Goal: Information Seeking & Learning: Learn about a topic

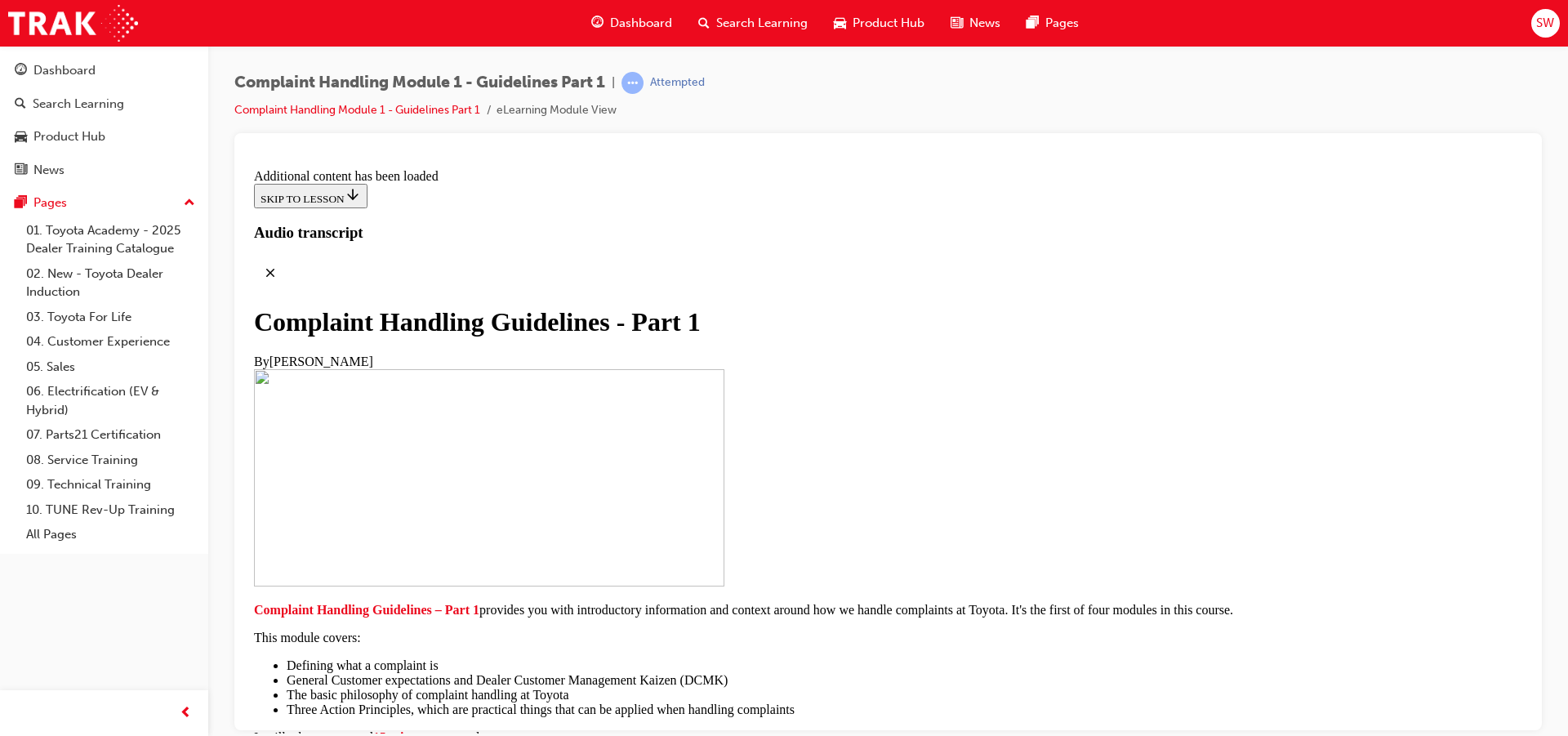
scroll to position [6483, 0]
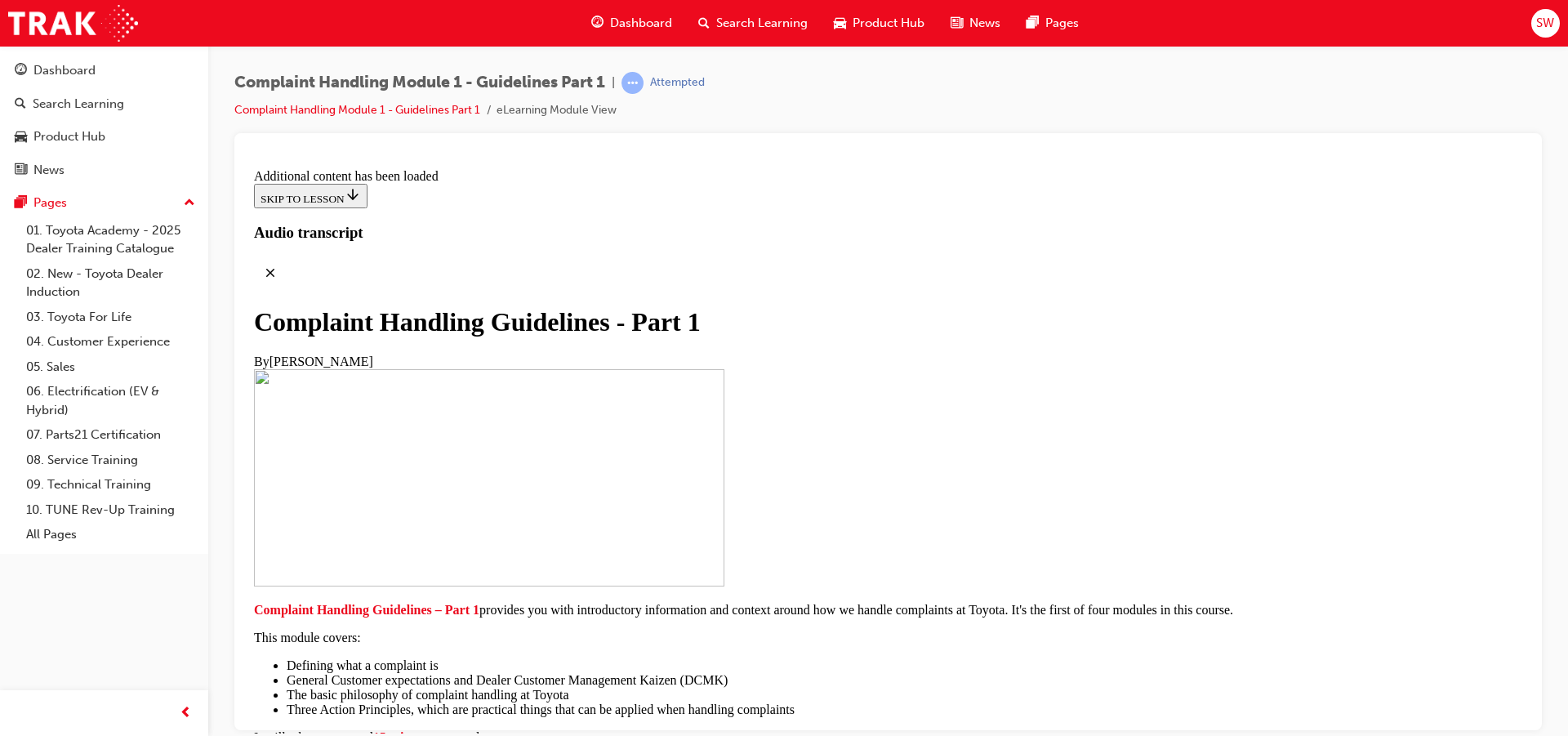
drag, startPoint x: 922, startPoint y: 506, endPoint x: 915, endPoint y: 527, distance: 22.1
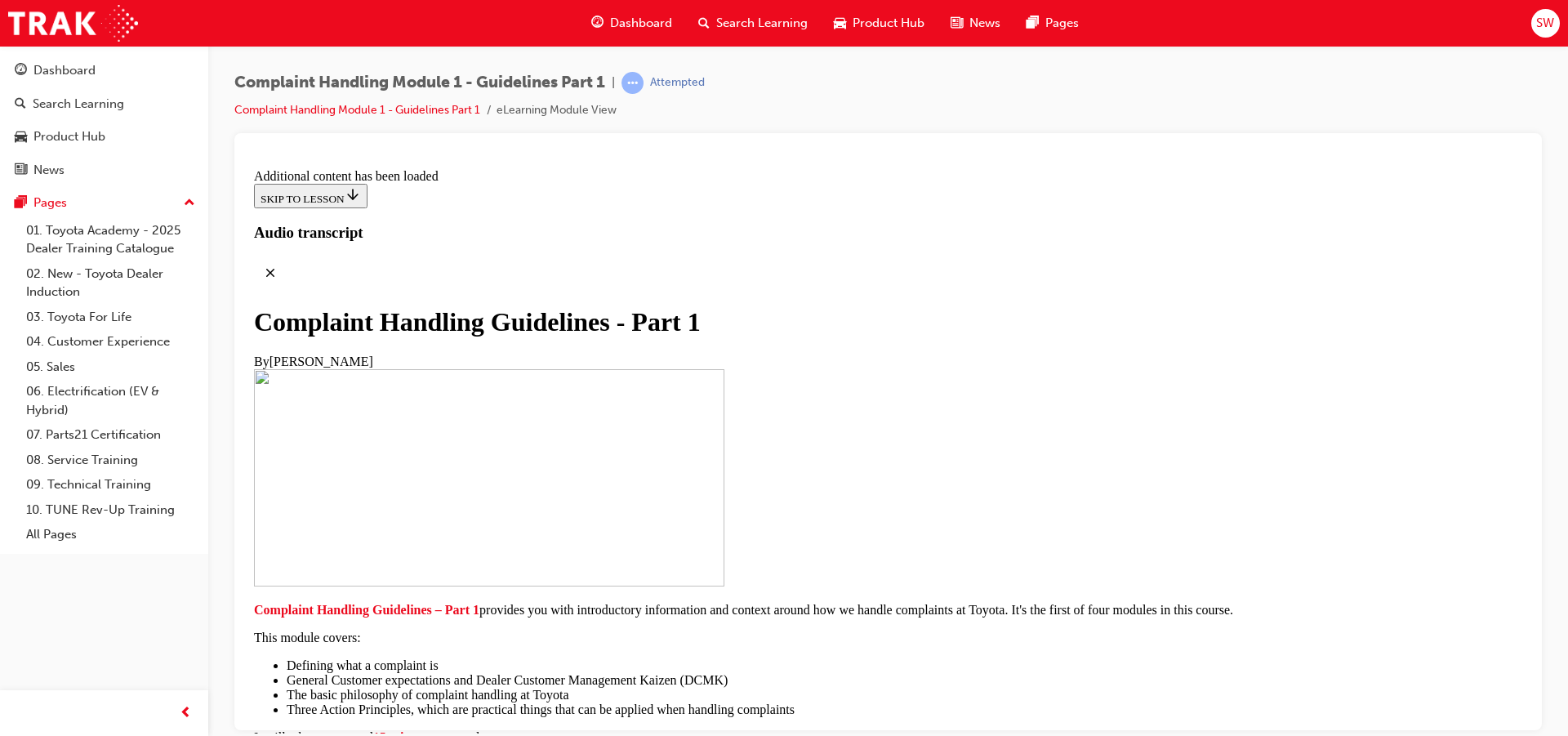
scroll to position [11118, 0]
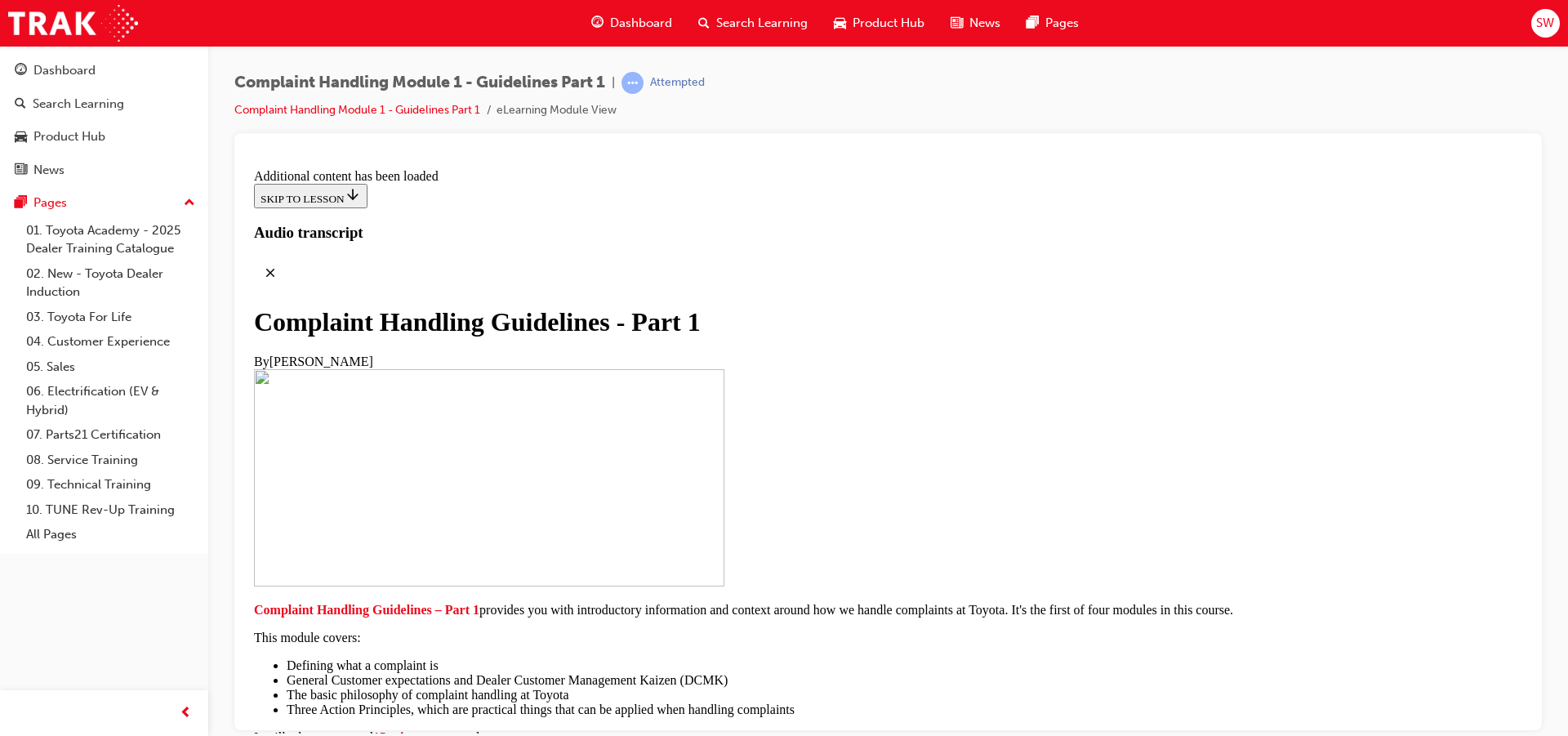
radio input "true"
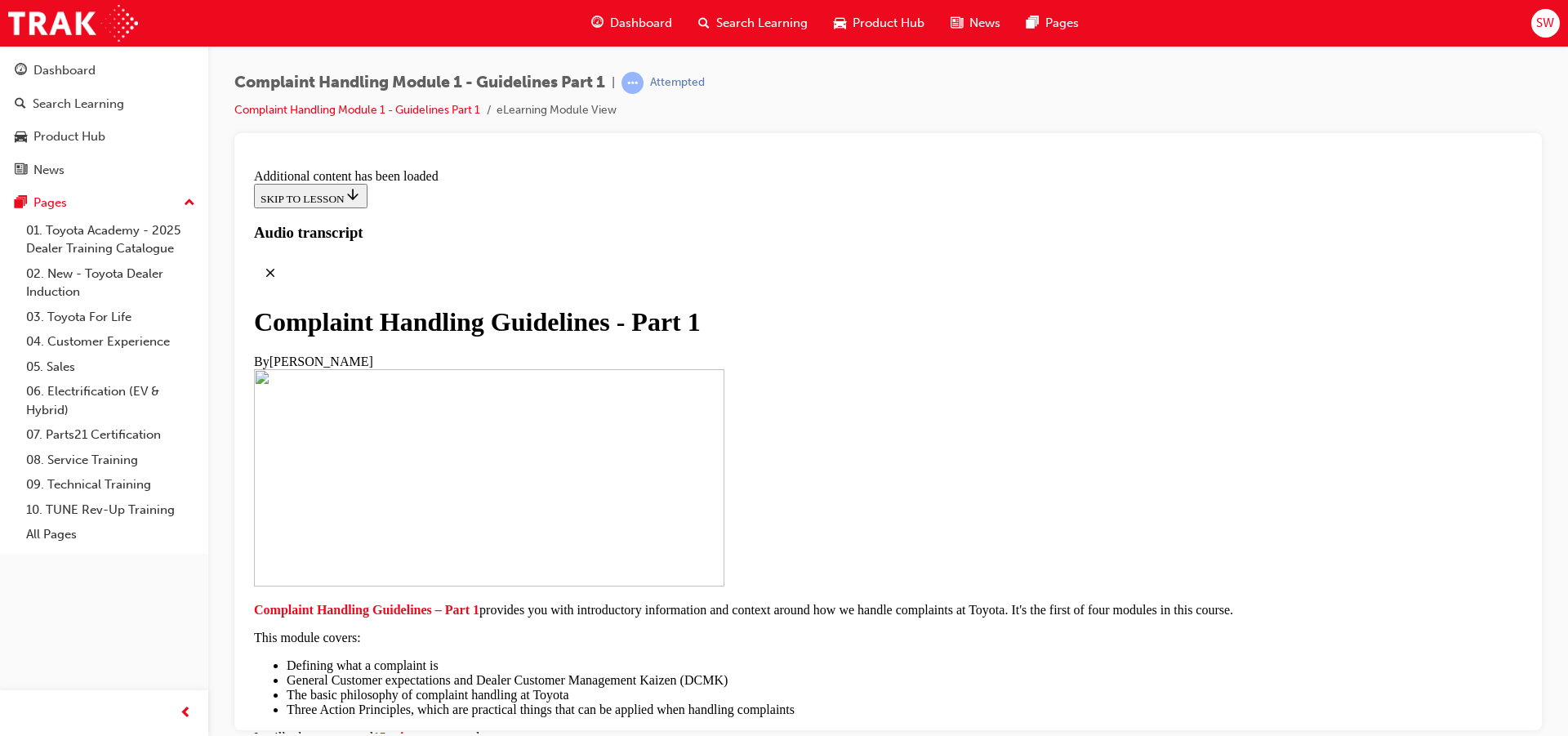
scroll to position [11050, 0]
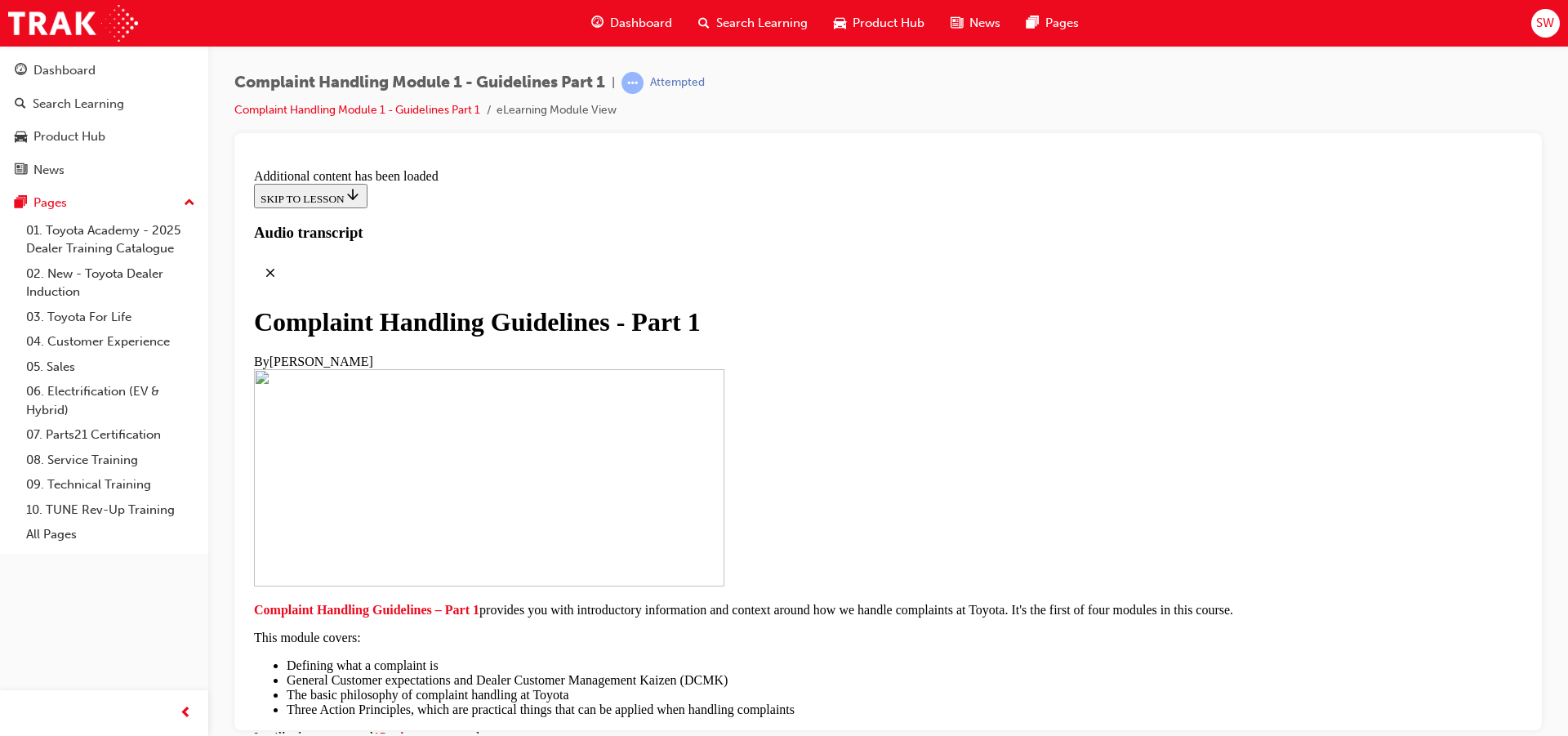
scroll to position [11391, 0]
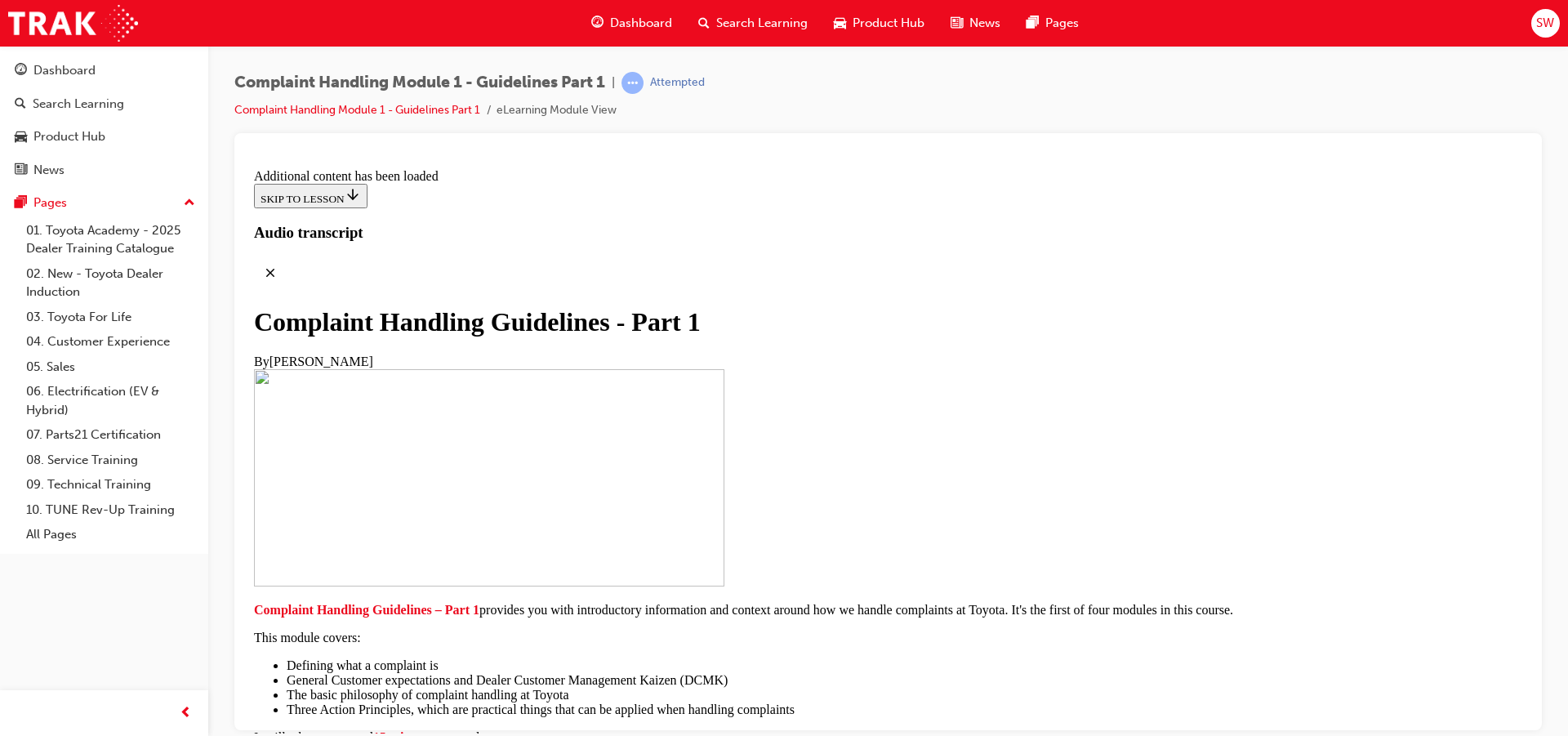
radio input "true"
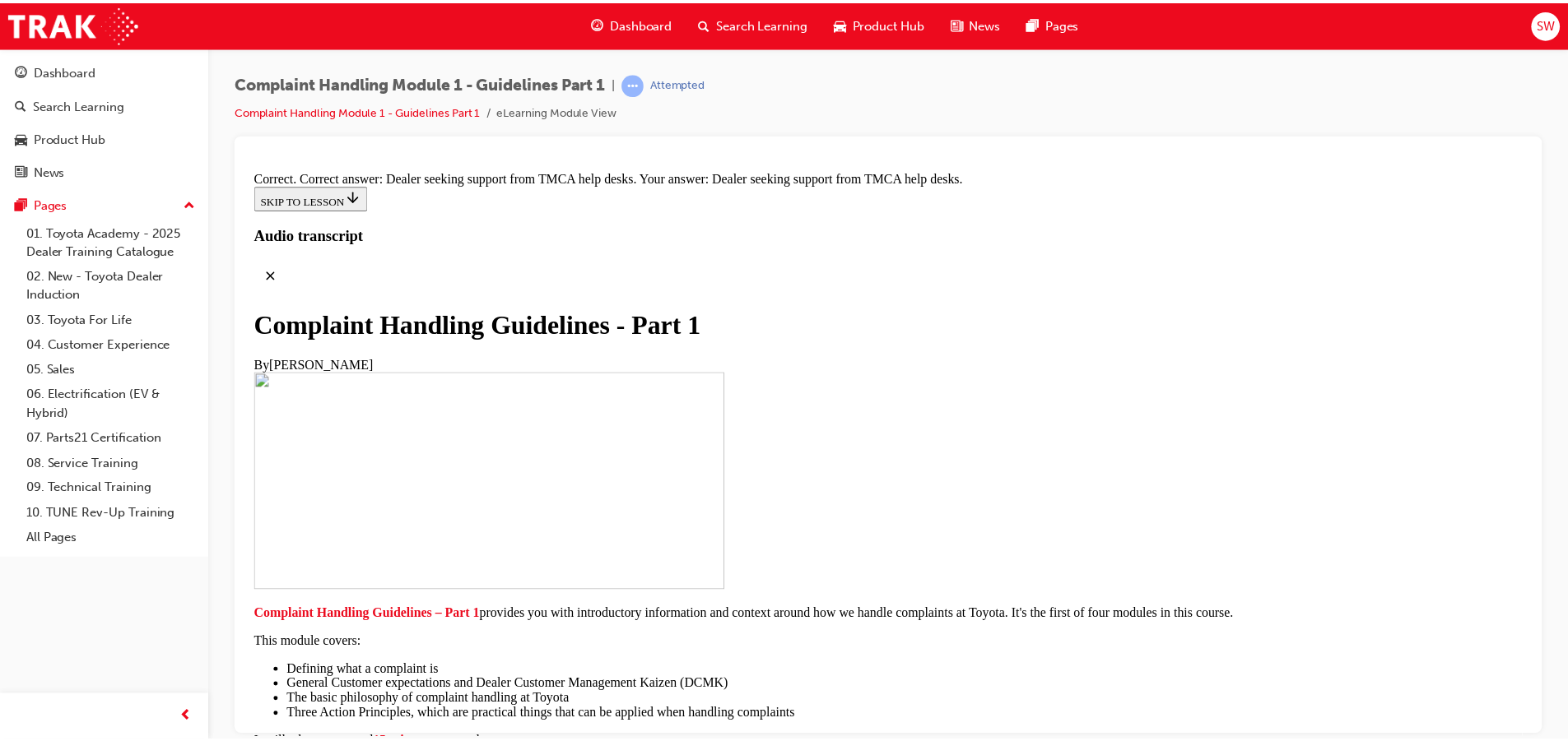
scroll to position [12139, 0]
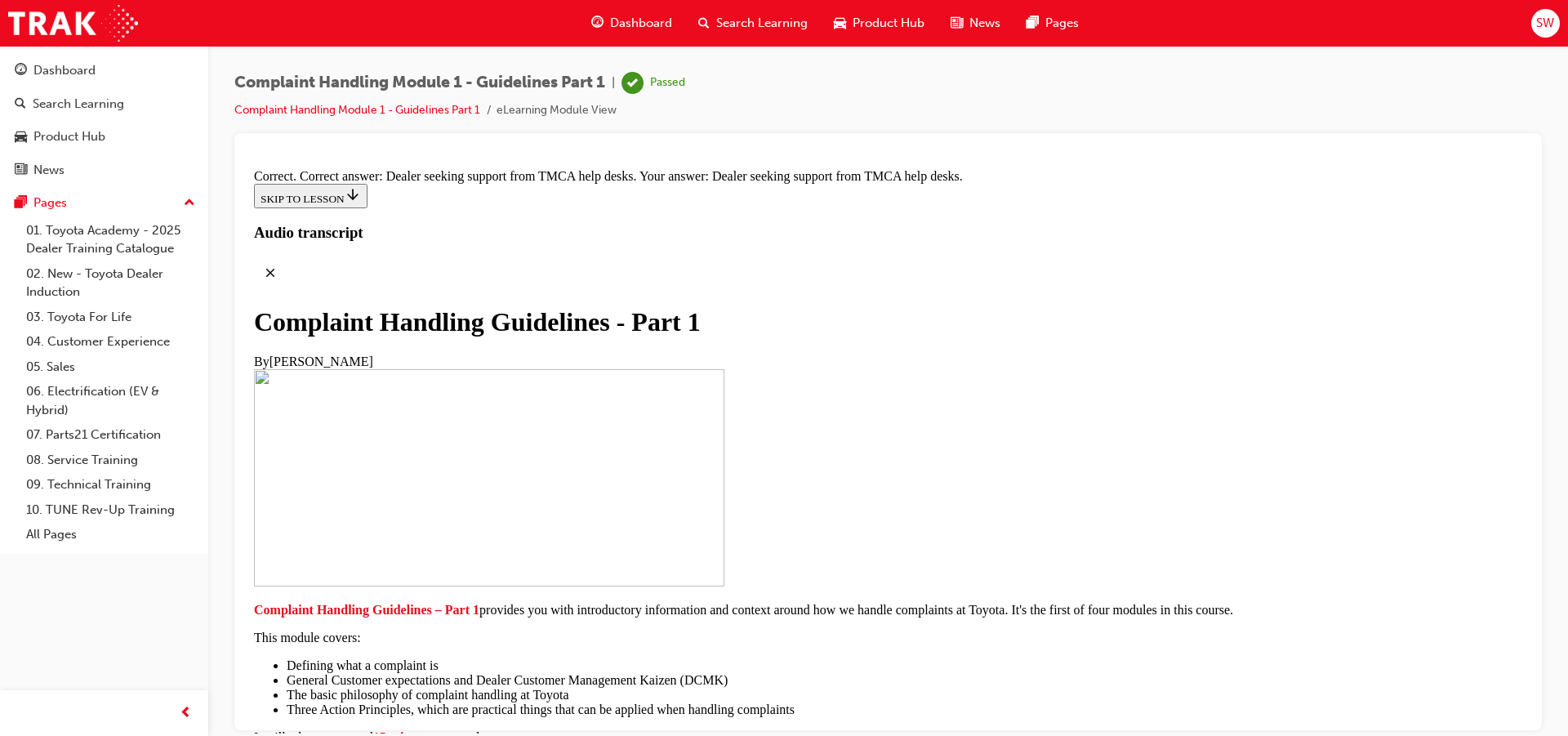
click at [156, 235] on link "01. Toyota Academy - 2025 Dealer Training Catalogue" at bounding box center [111, 240] width 182 height 43
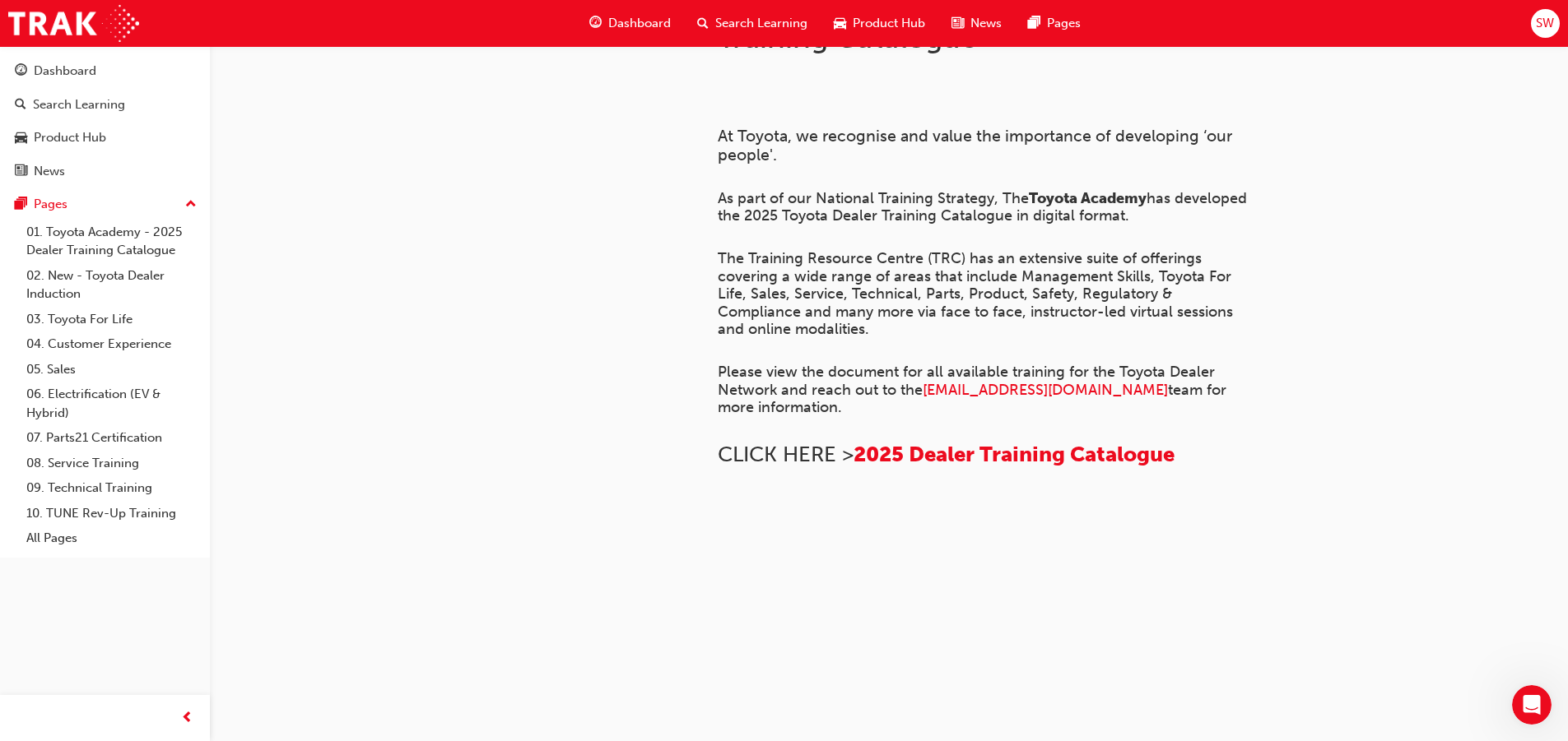
scroll to position [640, 0]
click at [110, 361] on link "05. Sales" at bounding box center [112, 370] width 184 height 26
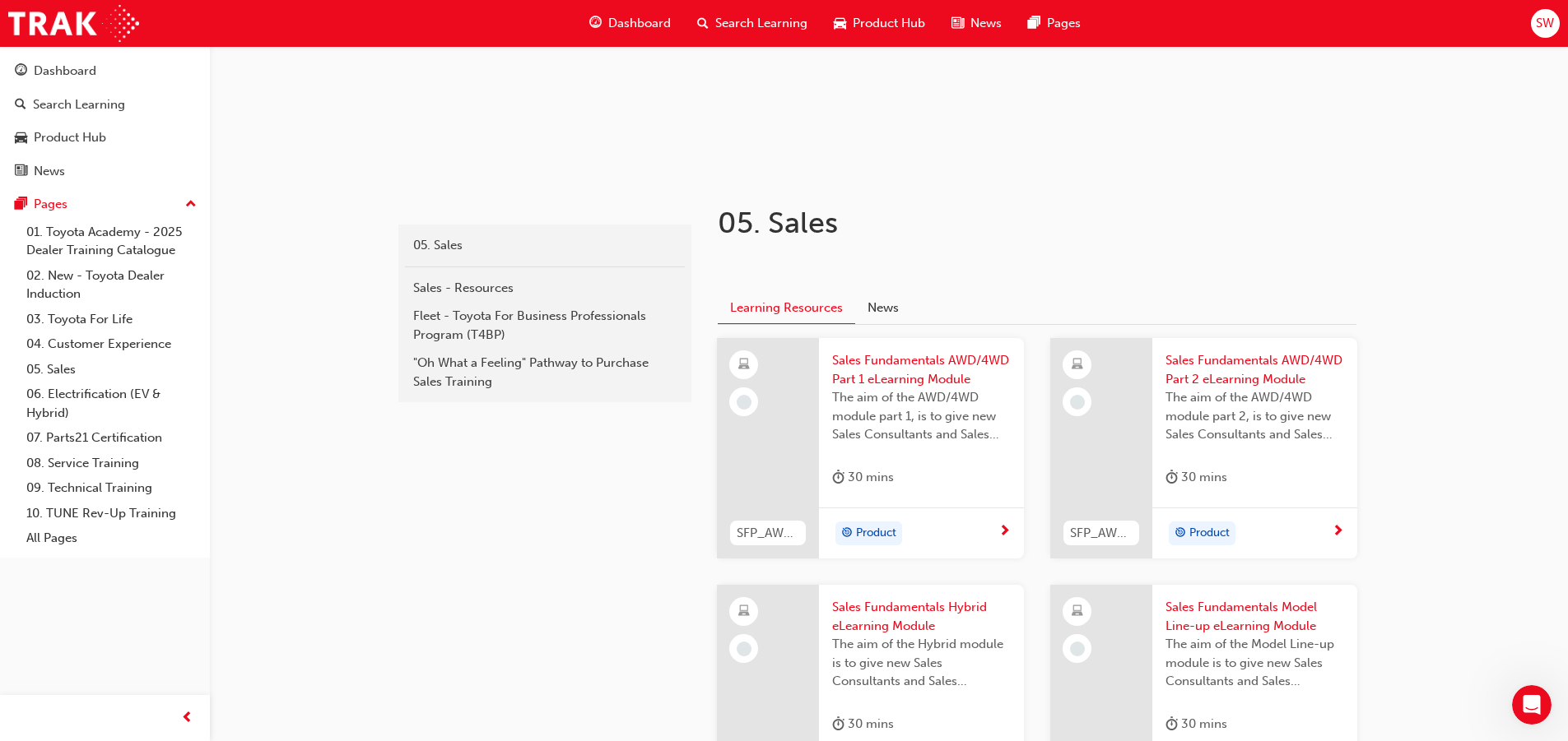
scroll to position [411, 0]
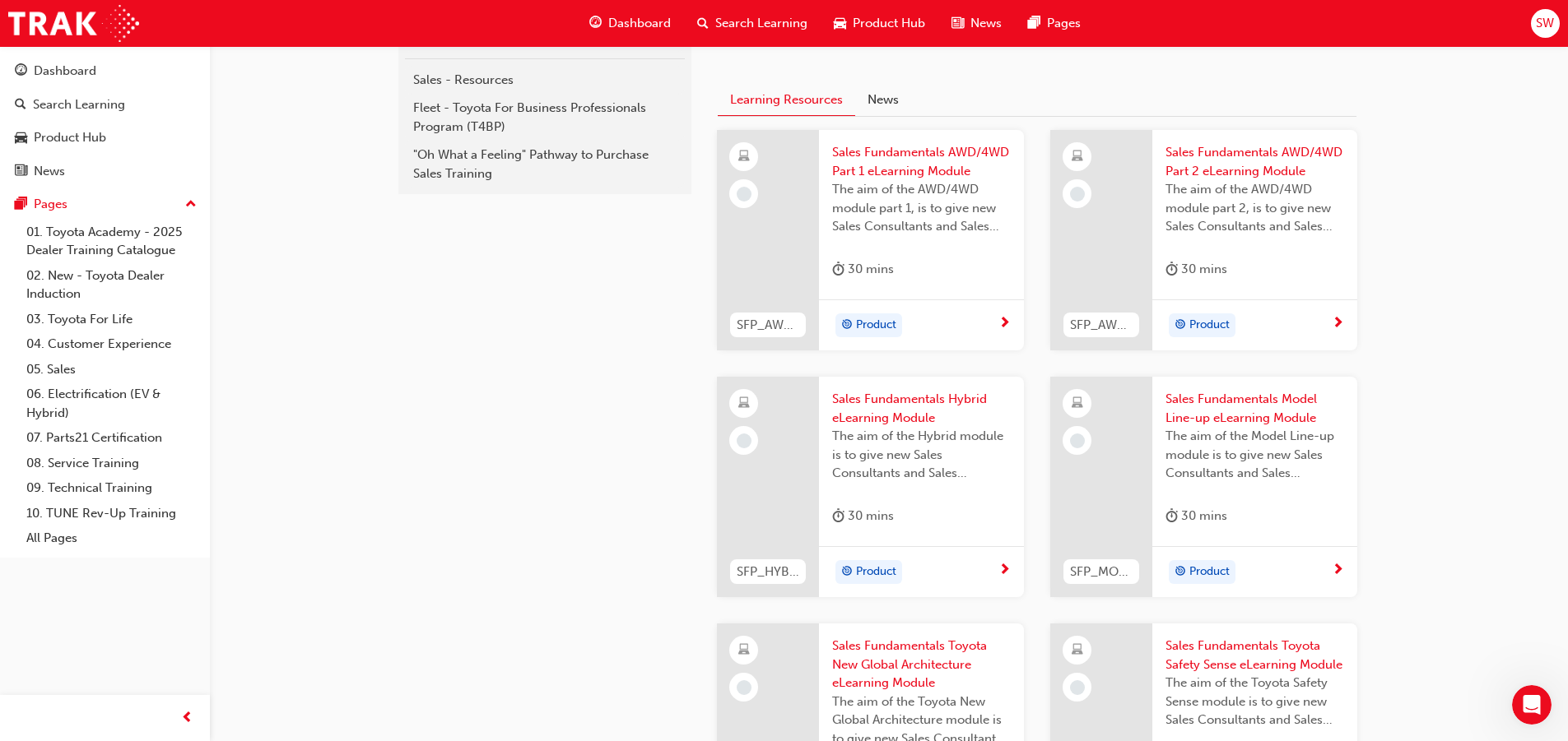
click at [1013, 320] on div "Product" at bounding box center [921, 325] width 205 height 52
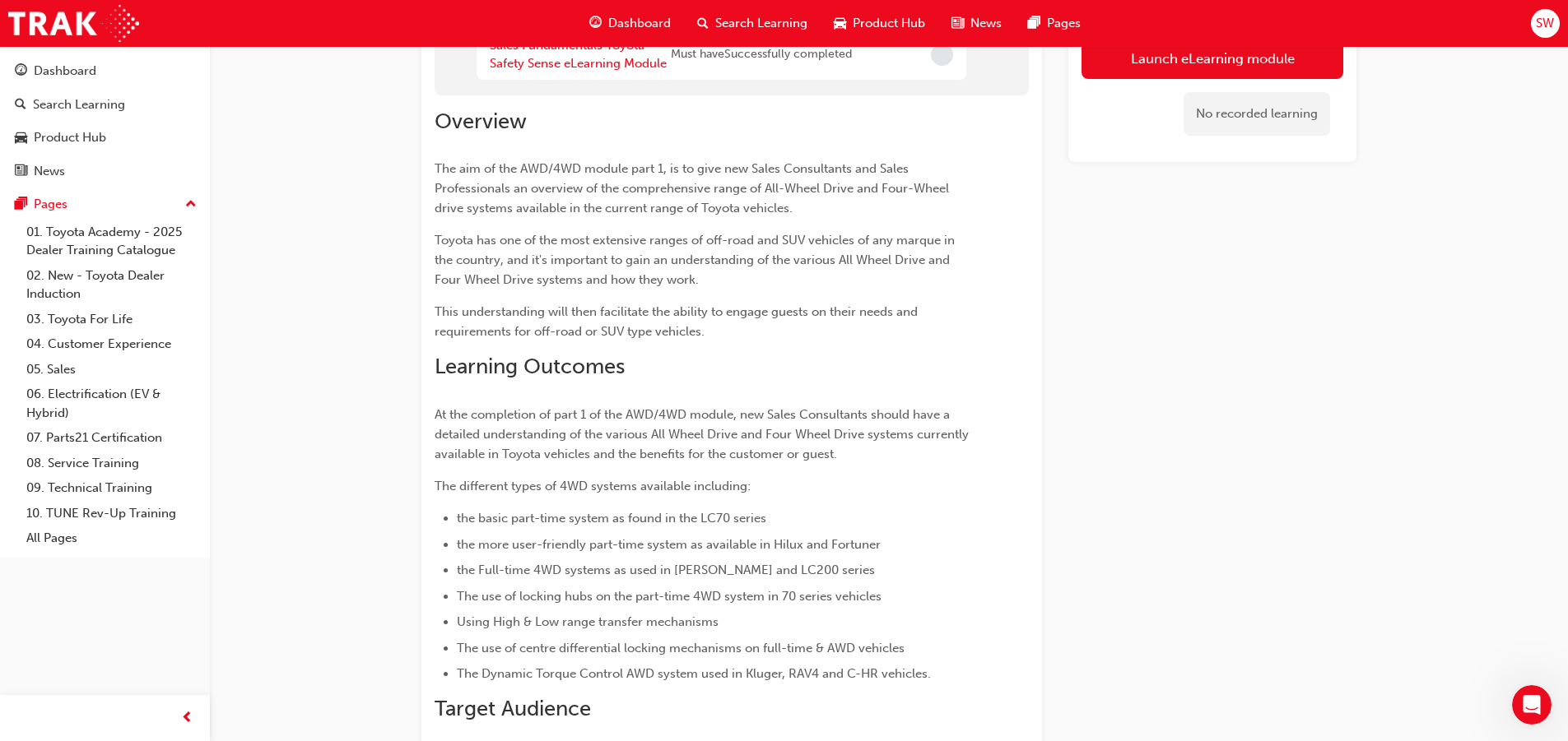
scroll to position [83, 0]
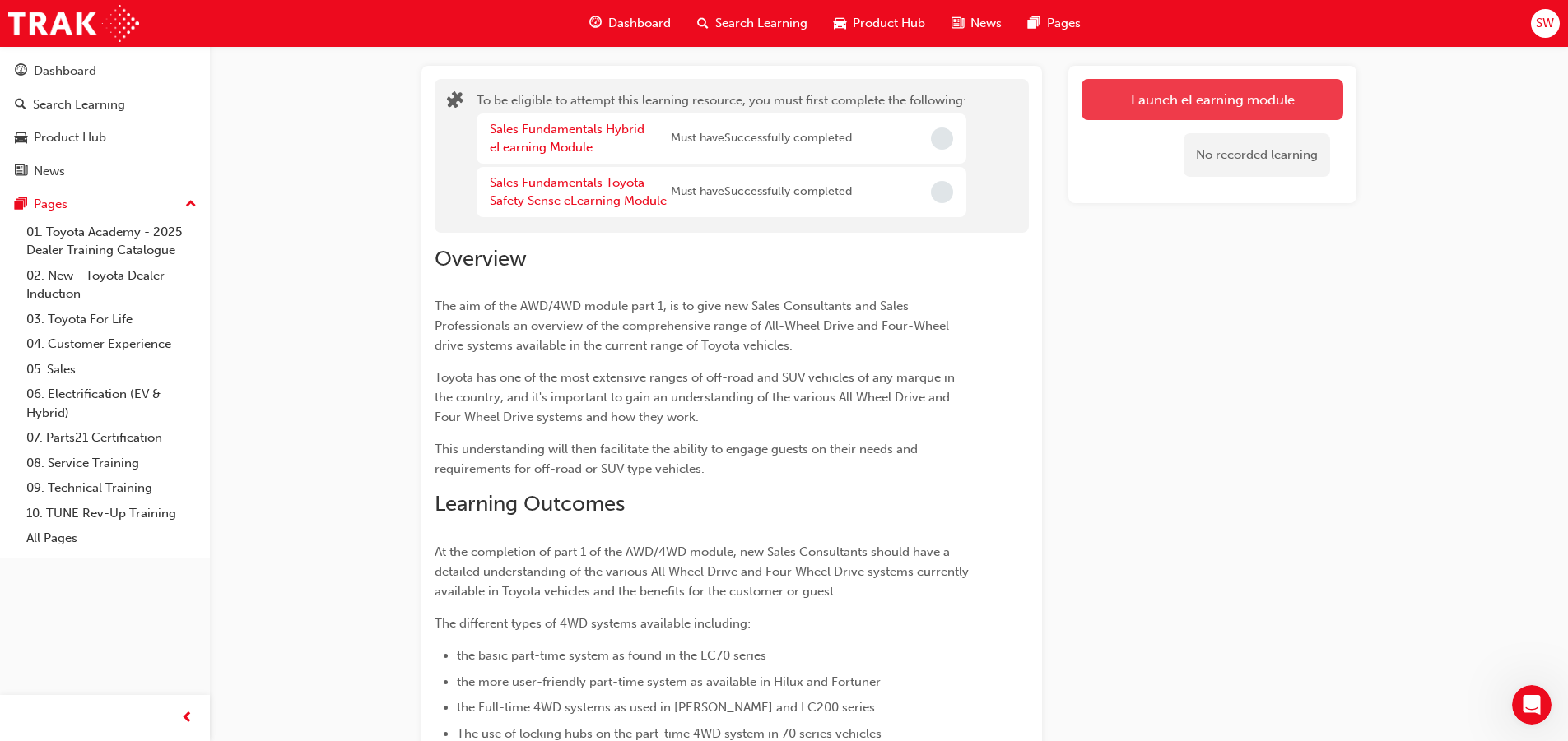
click at [1162, 102] on button "Launch eLearning module" at bounding box center [1211, 99] width 261 height 41
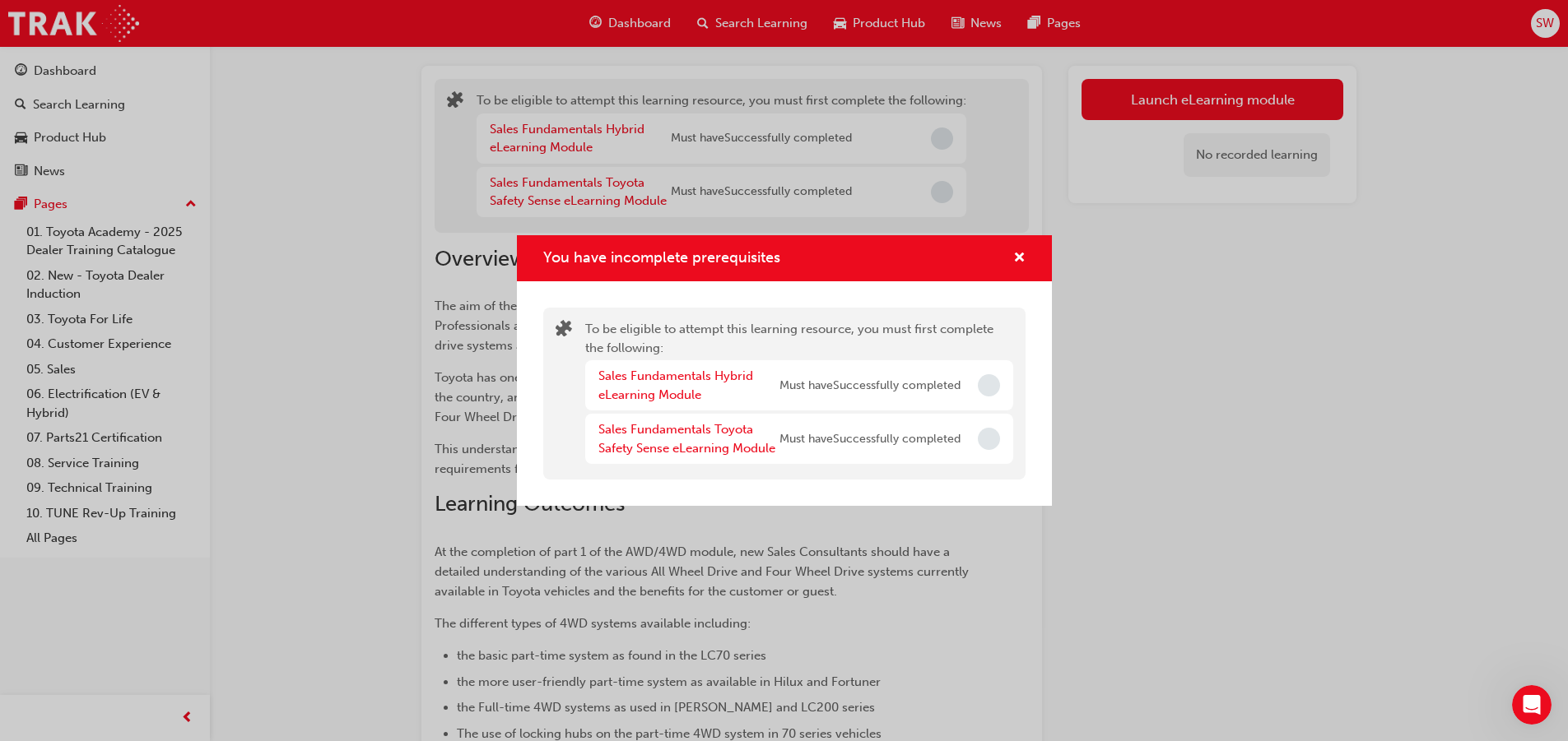
click at [979, 384] on span "Incomplete" at bounding box center [989, 385] width 23 height 23
click at [676, 376] on link "Sales Fundamentals Hybrid eLearning Module" at bounding box center [675, 386] width 154 height 33
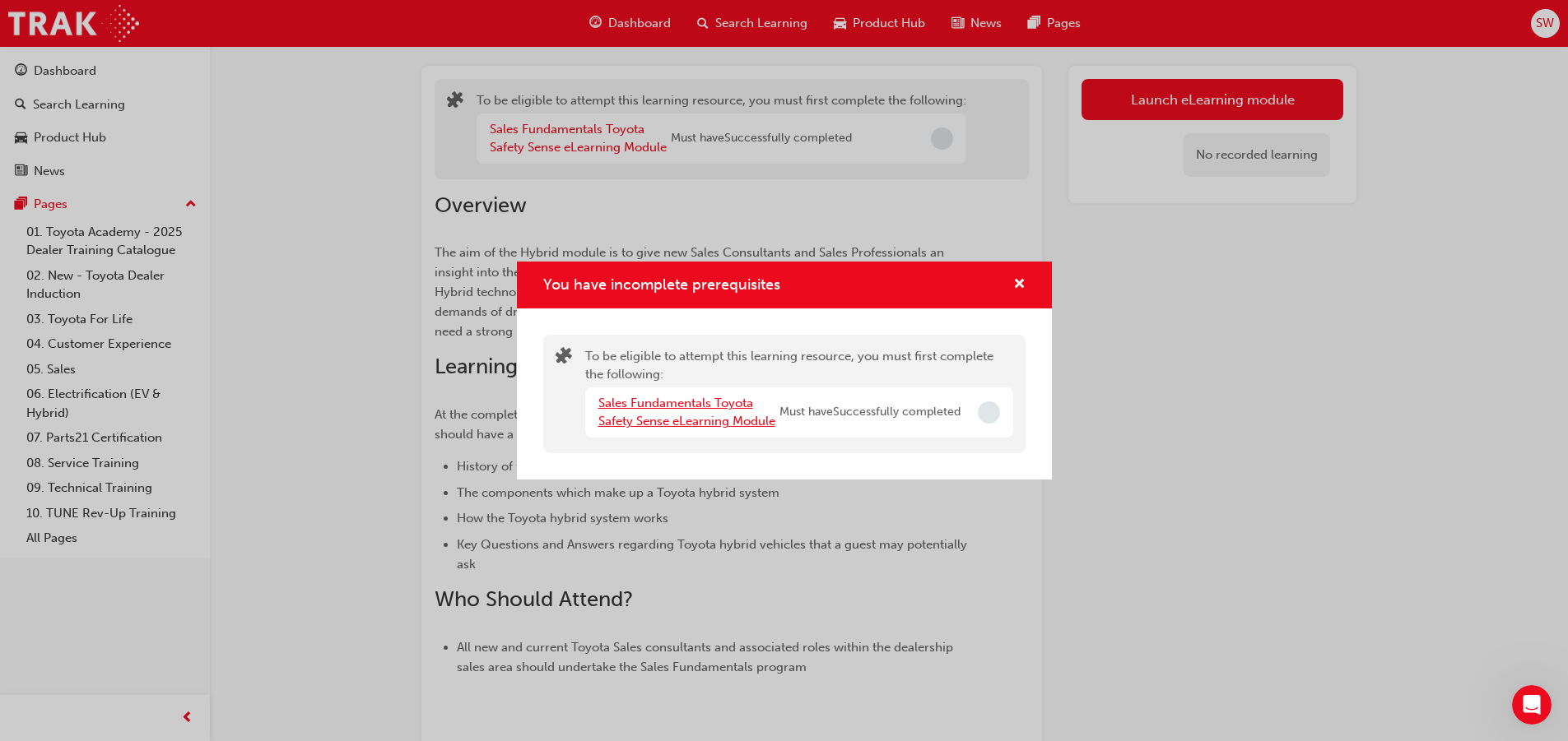
click at [712, 417] on link "Sales Fundamentals Toyota Safety Sense eLearning Module" at bounding box center [687, 412] width 177 height 33
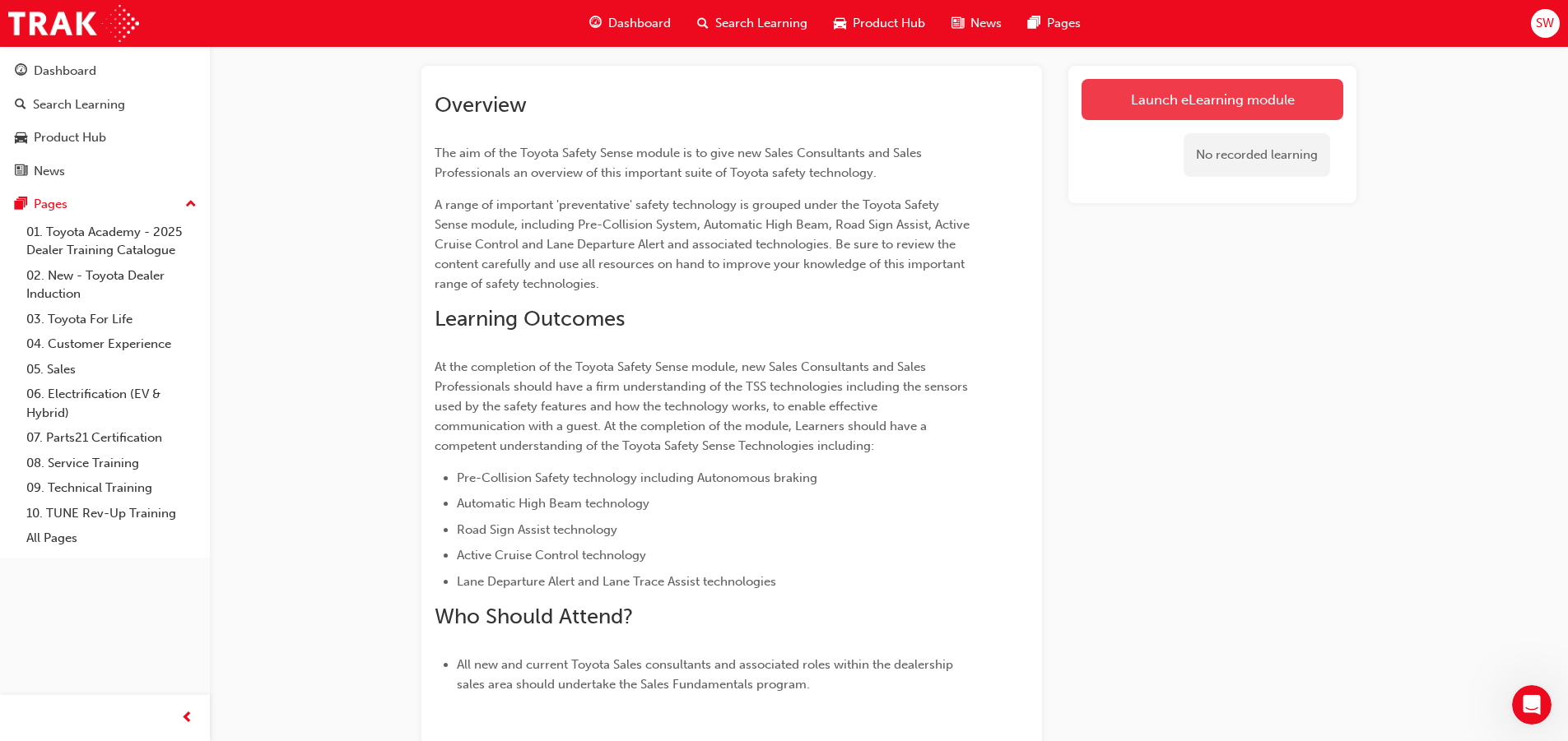
click at [1194, 103] on link "Launch eLearning module" at bounding box center [1211, 99] width 261 height 41
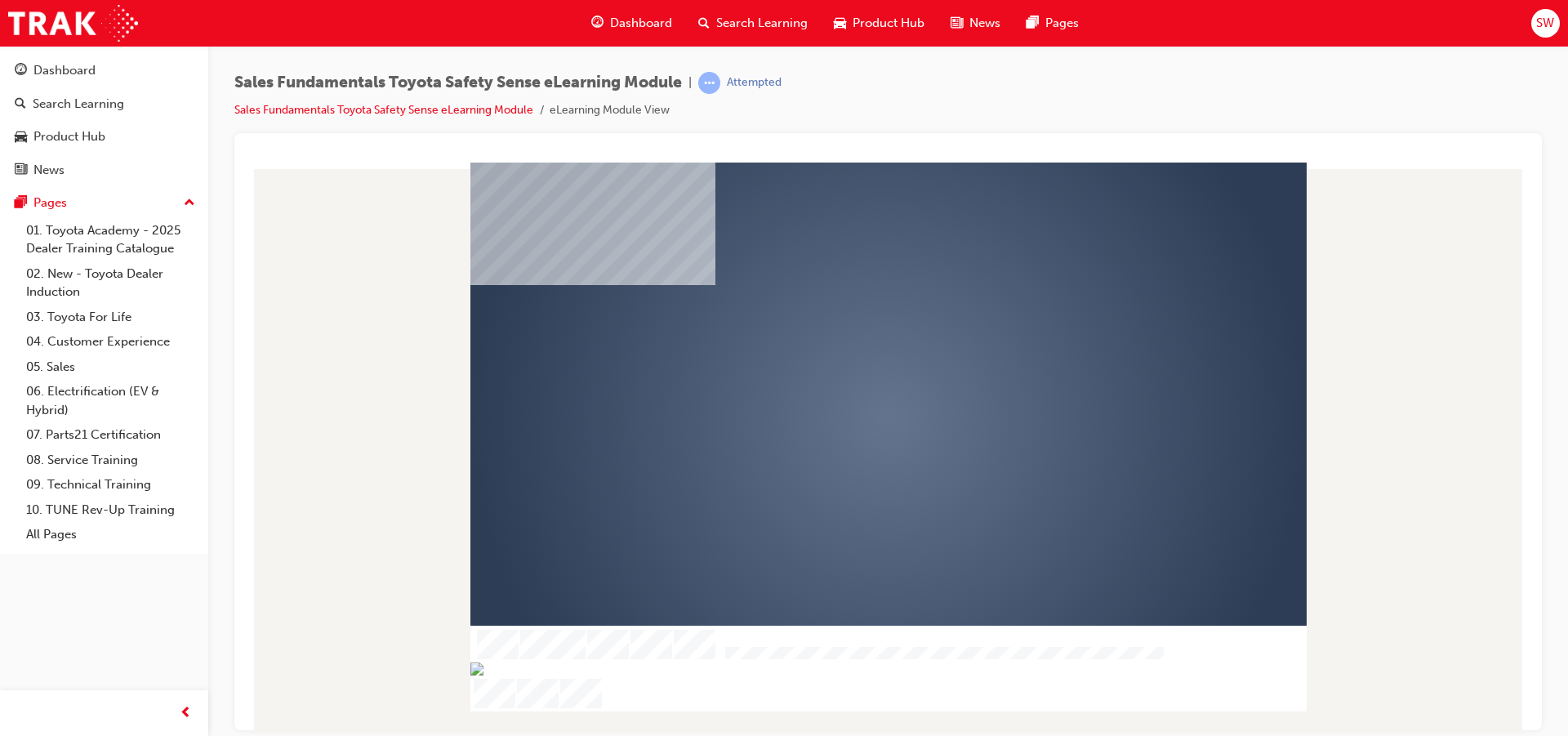
click at [841, 371] on div "play" at bounding box center [841, 371] width 0 height 0
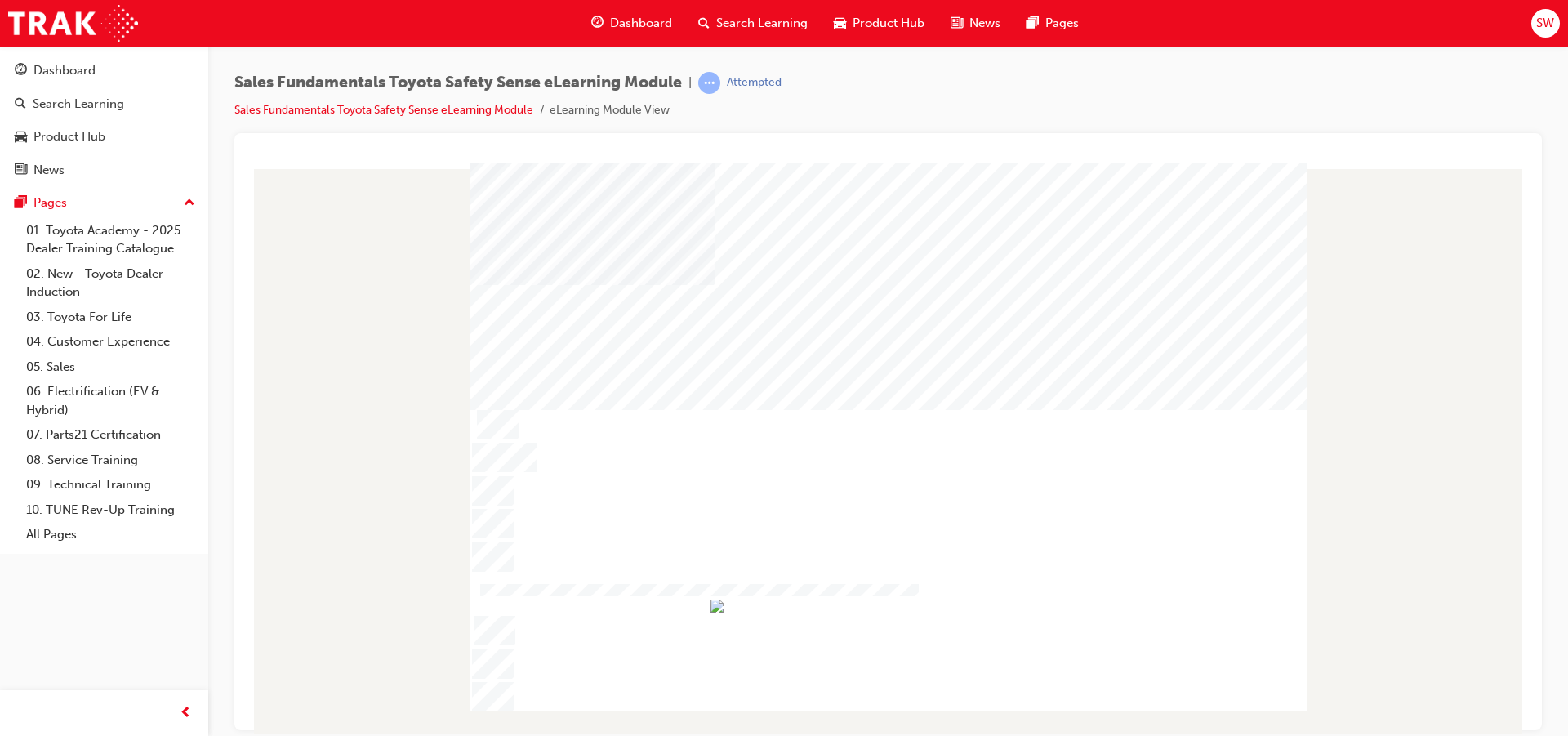
click at [1006, 459] on div at bounding box center [888, 419] width 836 height 471
click at [920, 390] on div at bounding box center [888, 419] width 836 height 471
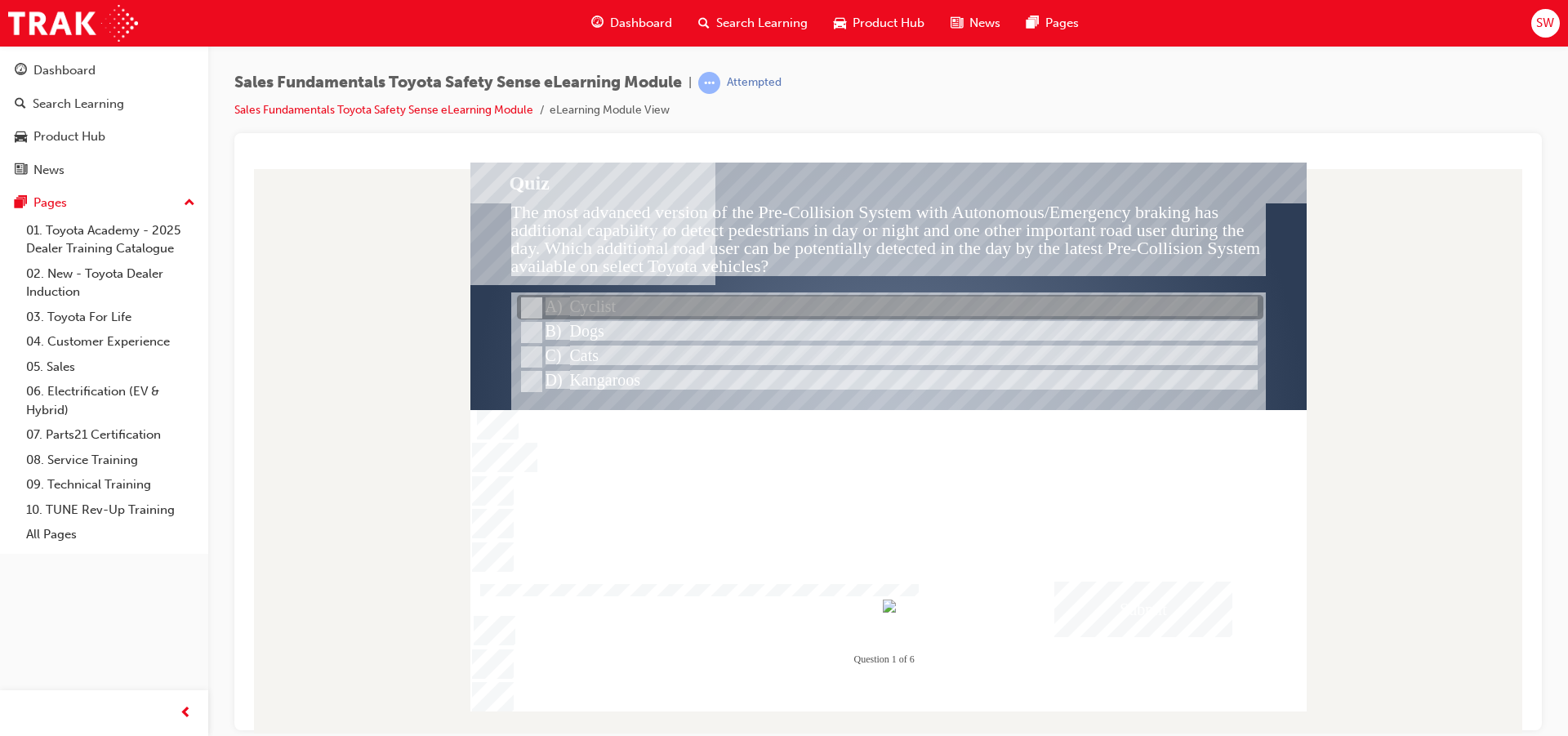
click at [539, 303] on div at bounding box center [890, 308] width 746 height 25
radio input "true"
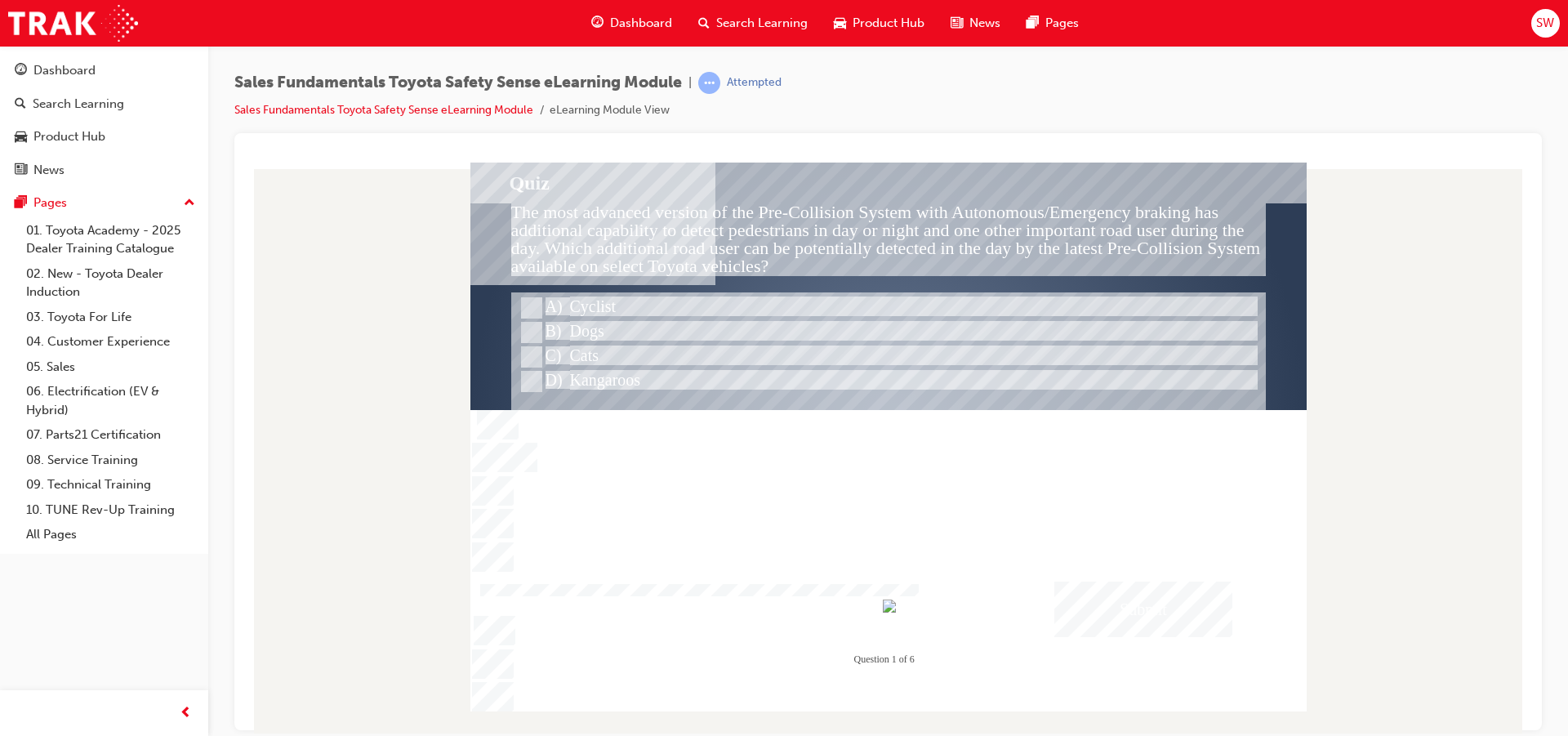
click at [1158, 642] on div at bounding box center [888, 419] width 836 height 471
click at [1158, 622] on div "Submit" at bounding box center [1143, 608] width 178 height 56
click at [1158, 622] on div at bounding box center [888, 436] width 836 height 549
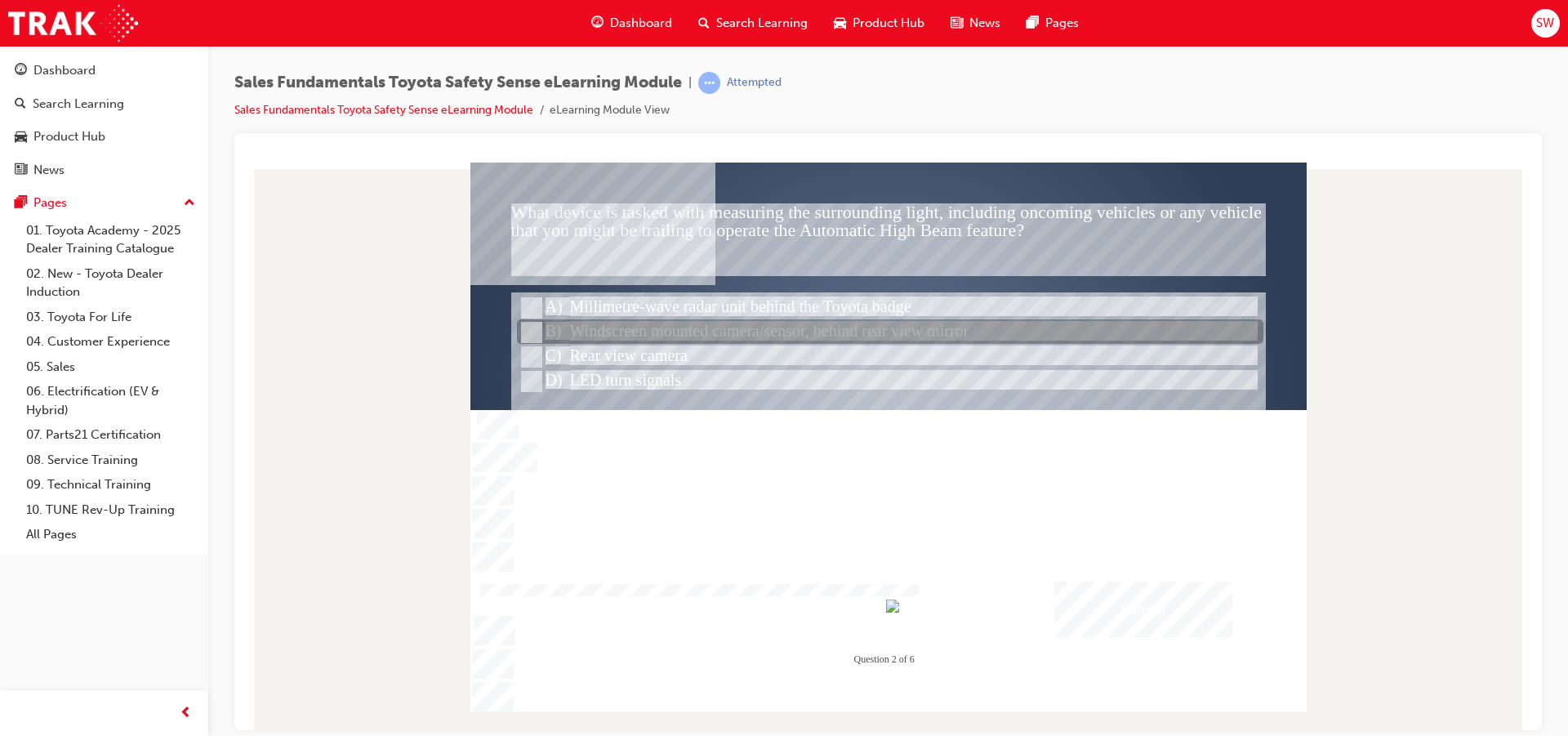
click at [720, 332] on div at bounding box center [890, 332] width 746 height 25
radio input "true"
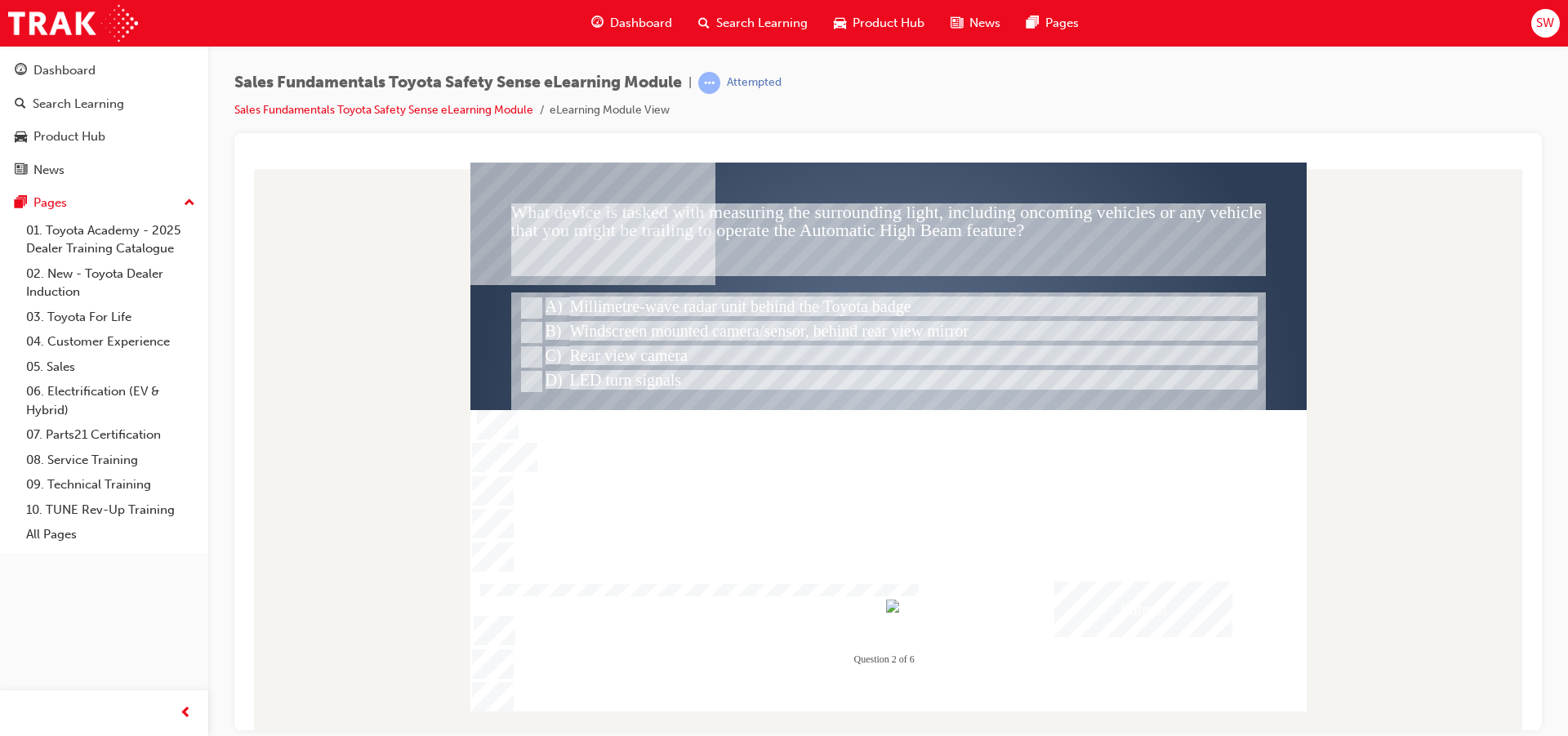
click at [1117, 593] on div "Submit" at bounding box center [1143, 608] width 178 height 56
drag, startPoint x: 1112, startPoint y: 608, endPoint x: 1106, endPoint y: 588, distance: 20.9
click at [1109, 591] on div at bounding box center [888, 436] width 836 height 549
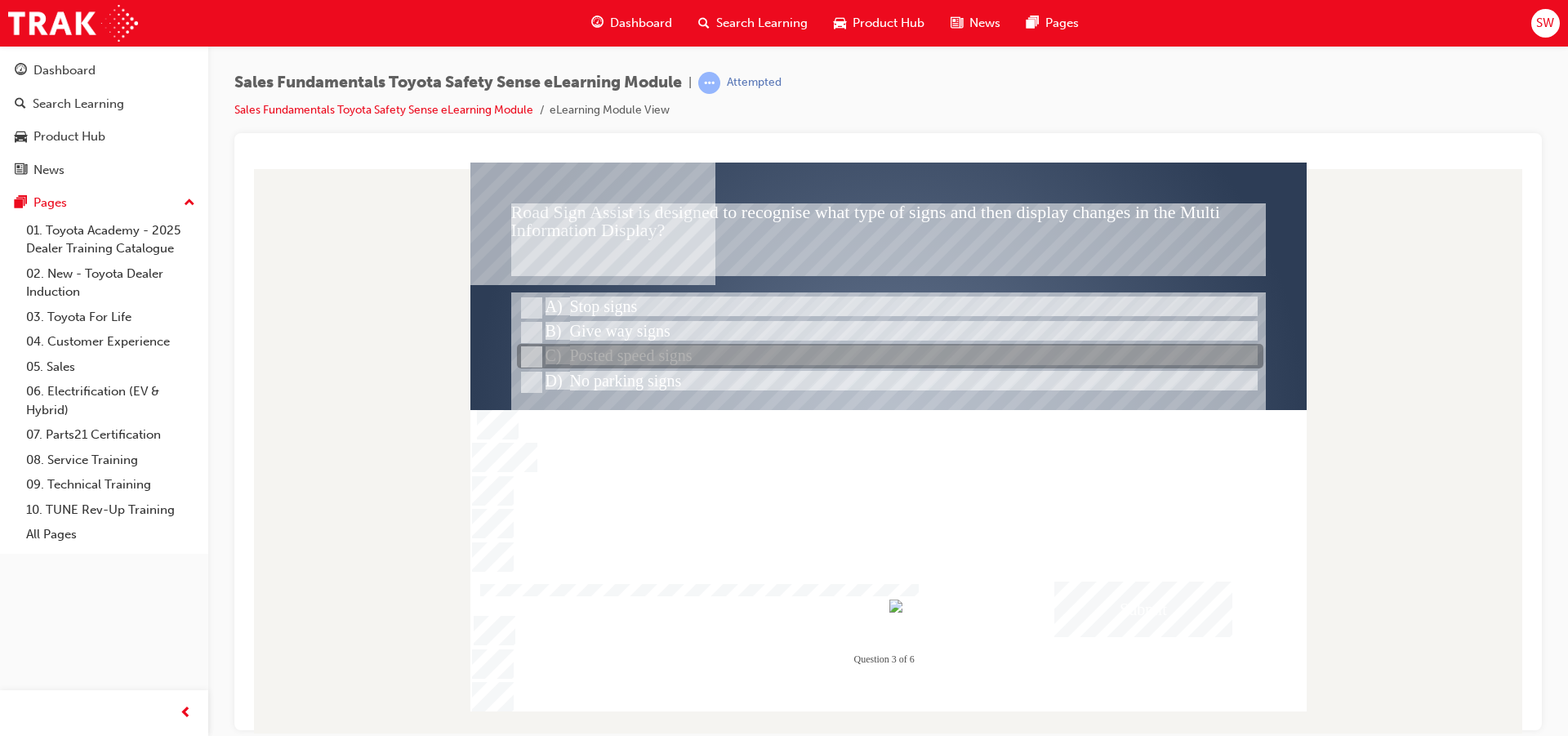
click at [650, 368] on div at bounding box center [890, 357] width 746 height 25
radio input "true"
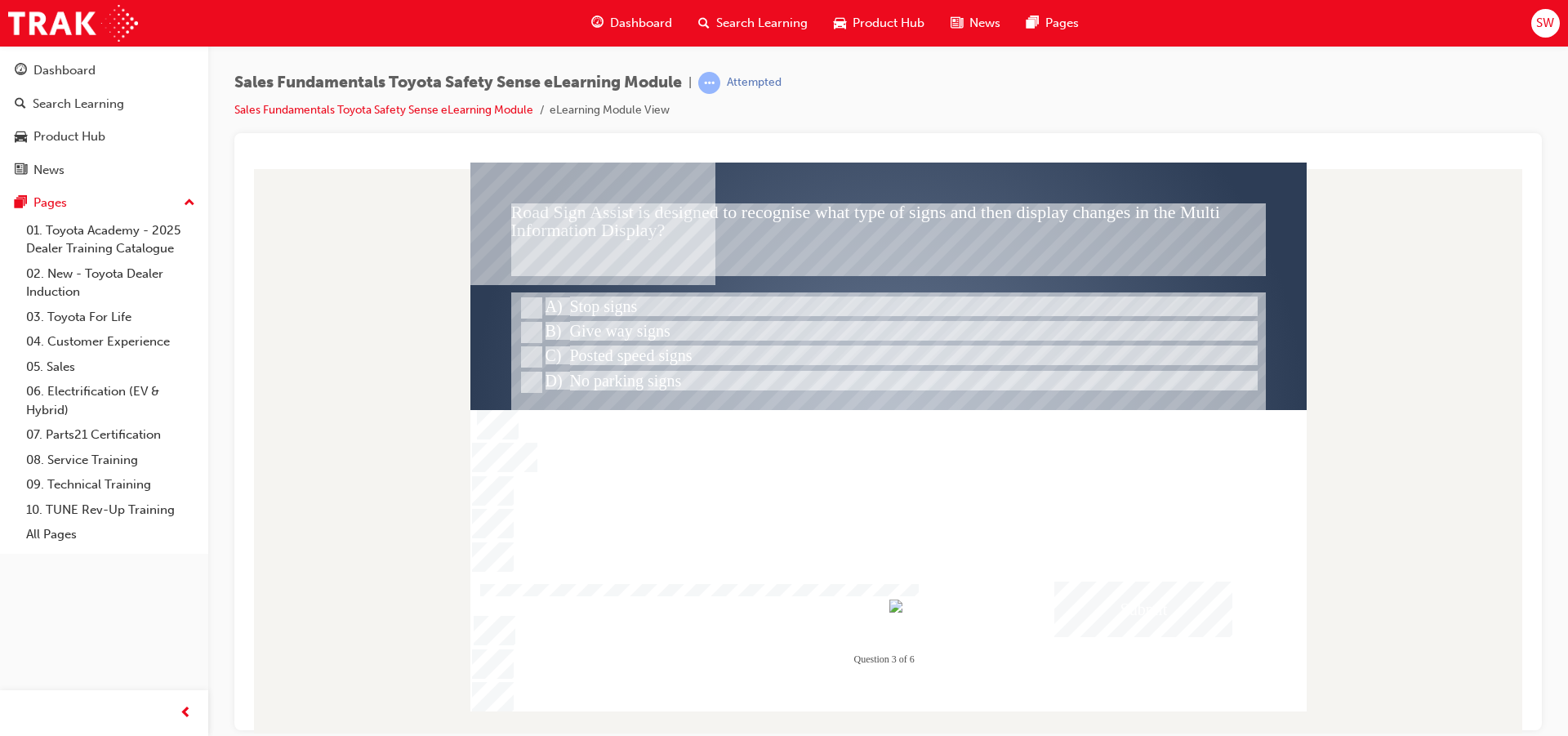
click at [1188, 612] on div "Submit" at bounding box center [1143, 608] width 178 height 56
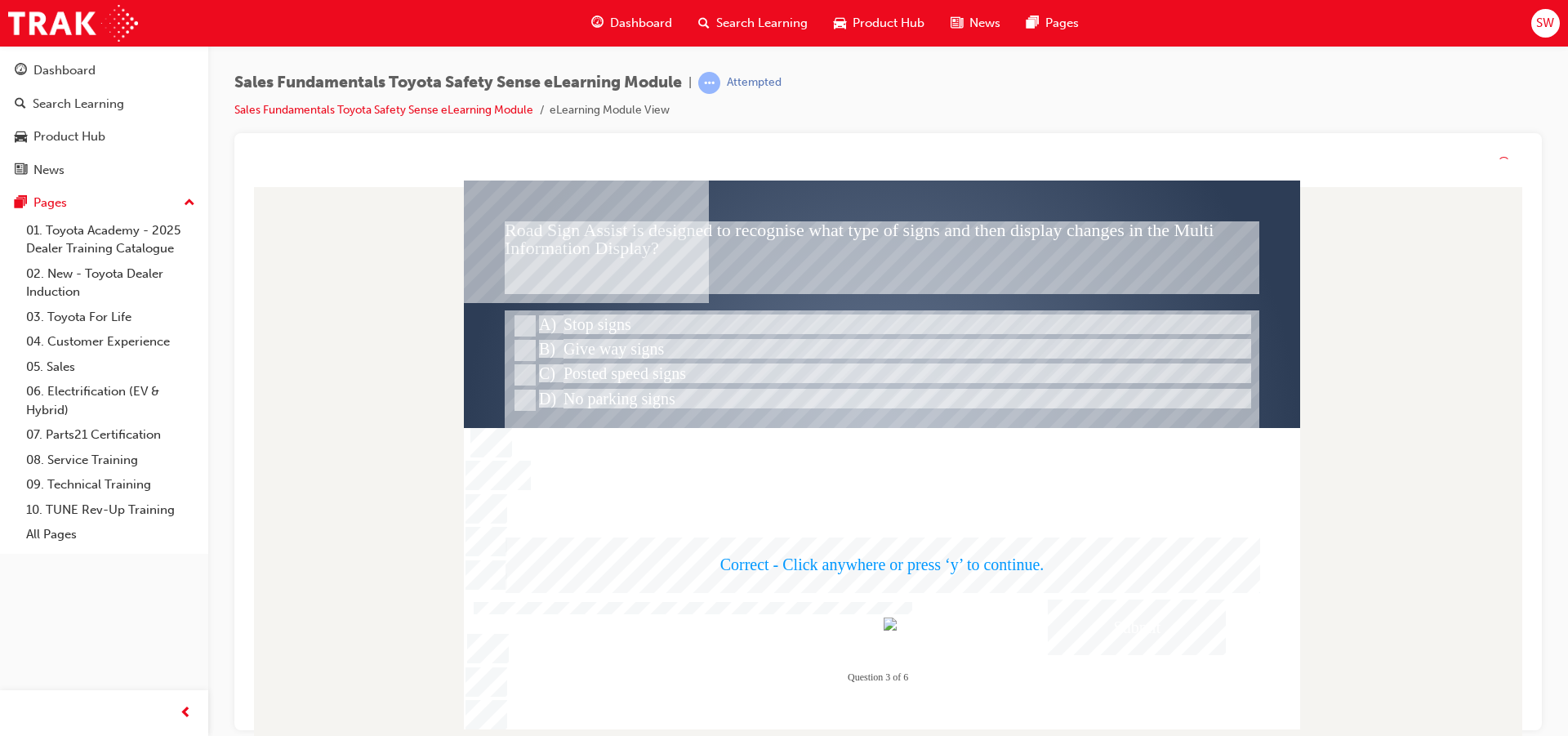
click at [1148, 620] on div at bounding box center [881, 455] width 836 height 549
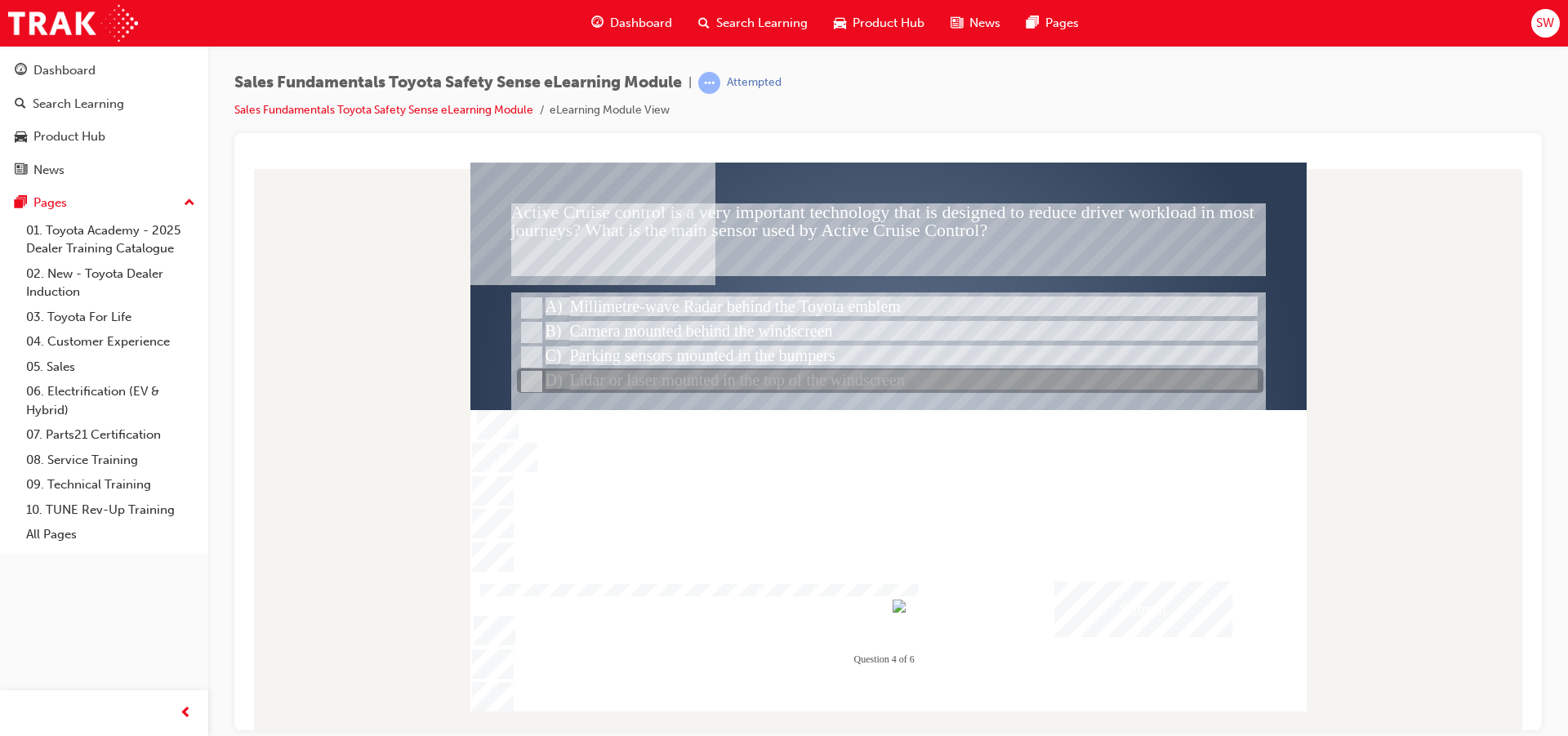
click at [721, 383] on div at bounding box center [890, 382] width 746 height 25
radio input "true"
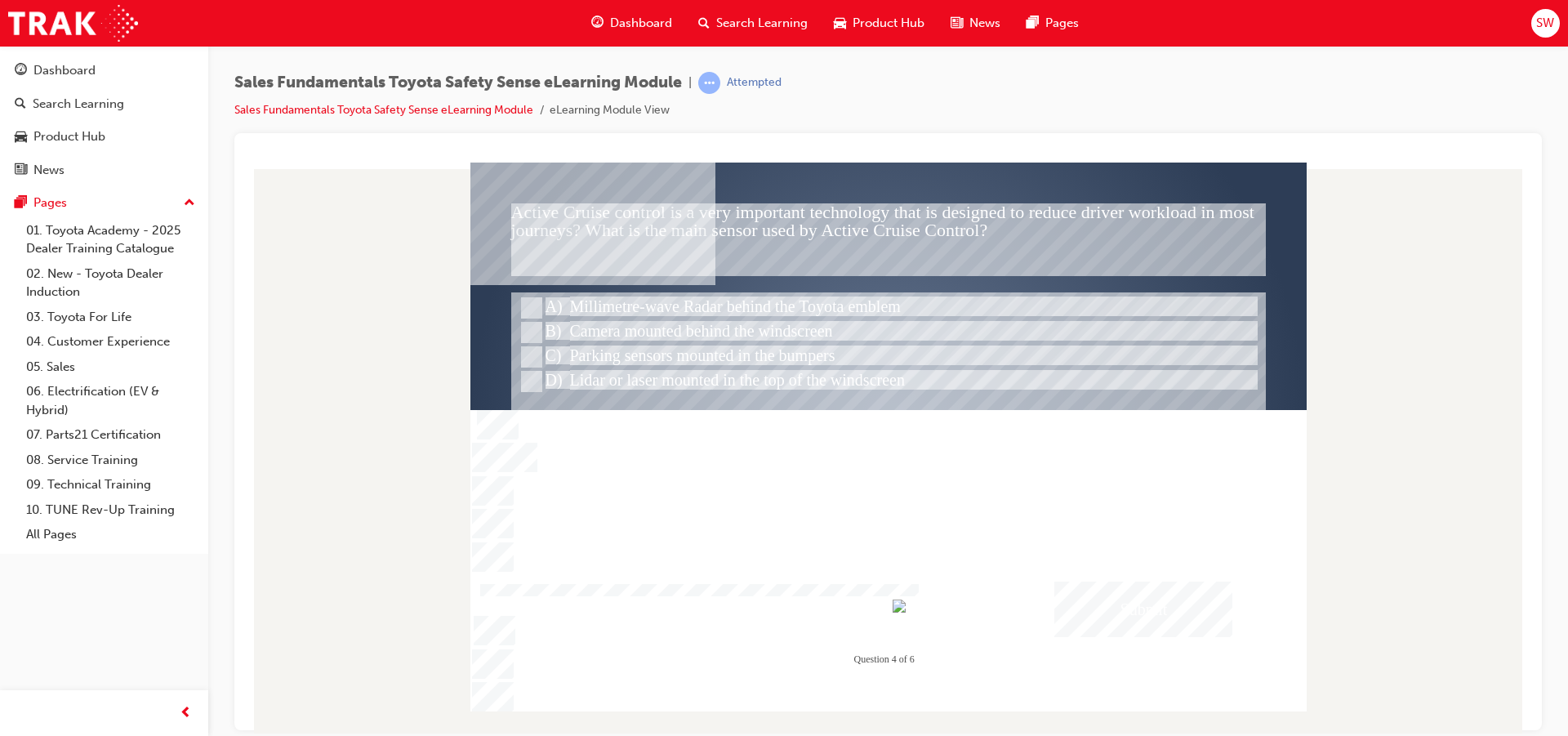
click at [1117, 602] on div "Submit" at bounding box center [1143, 608] width 178 height 56
click at [723, 350] on div at bounding box center [888, 436] width 836 height 549
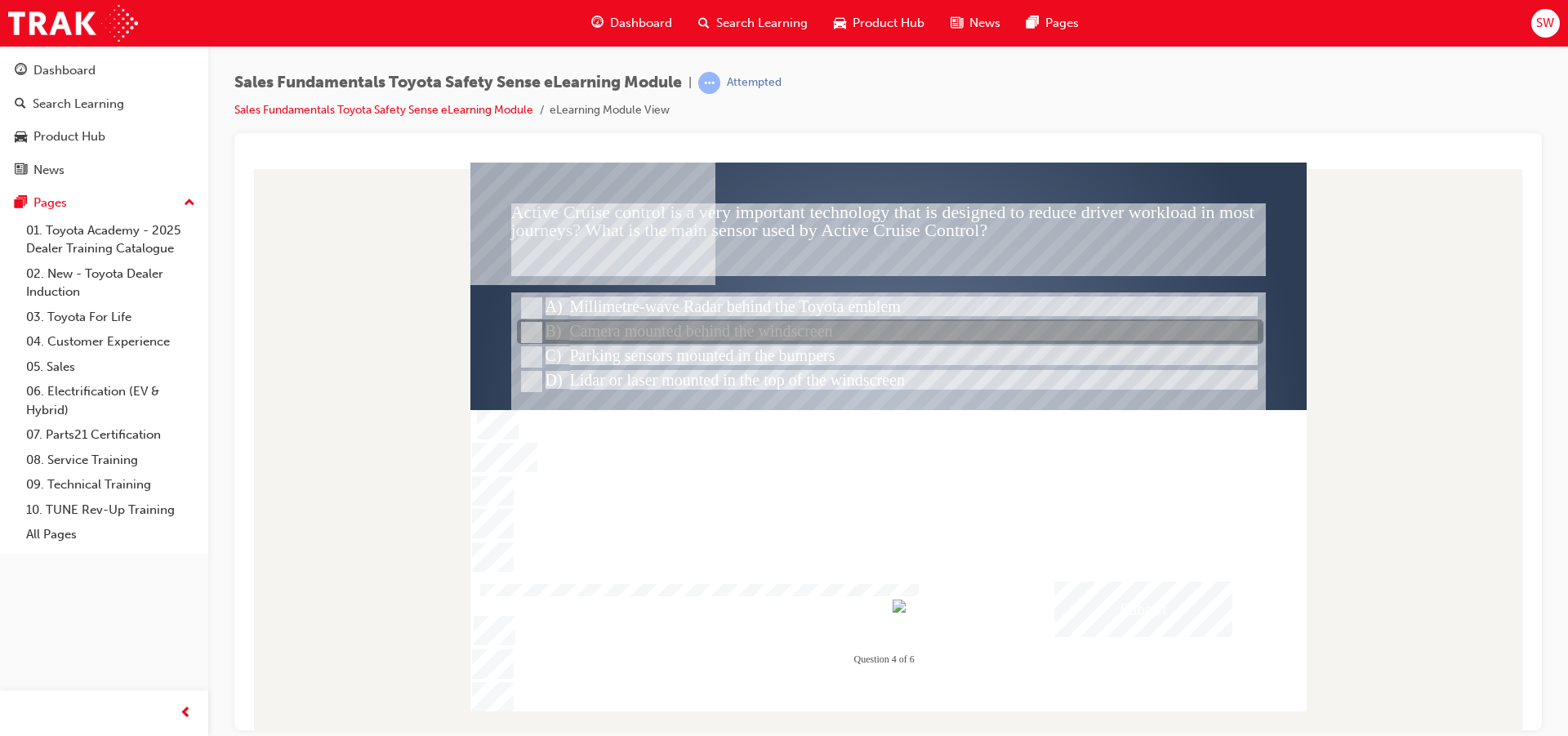
click at [813, 329] on div at bounding box center [890, 332] width 746 height 25
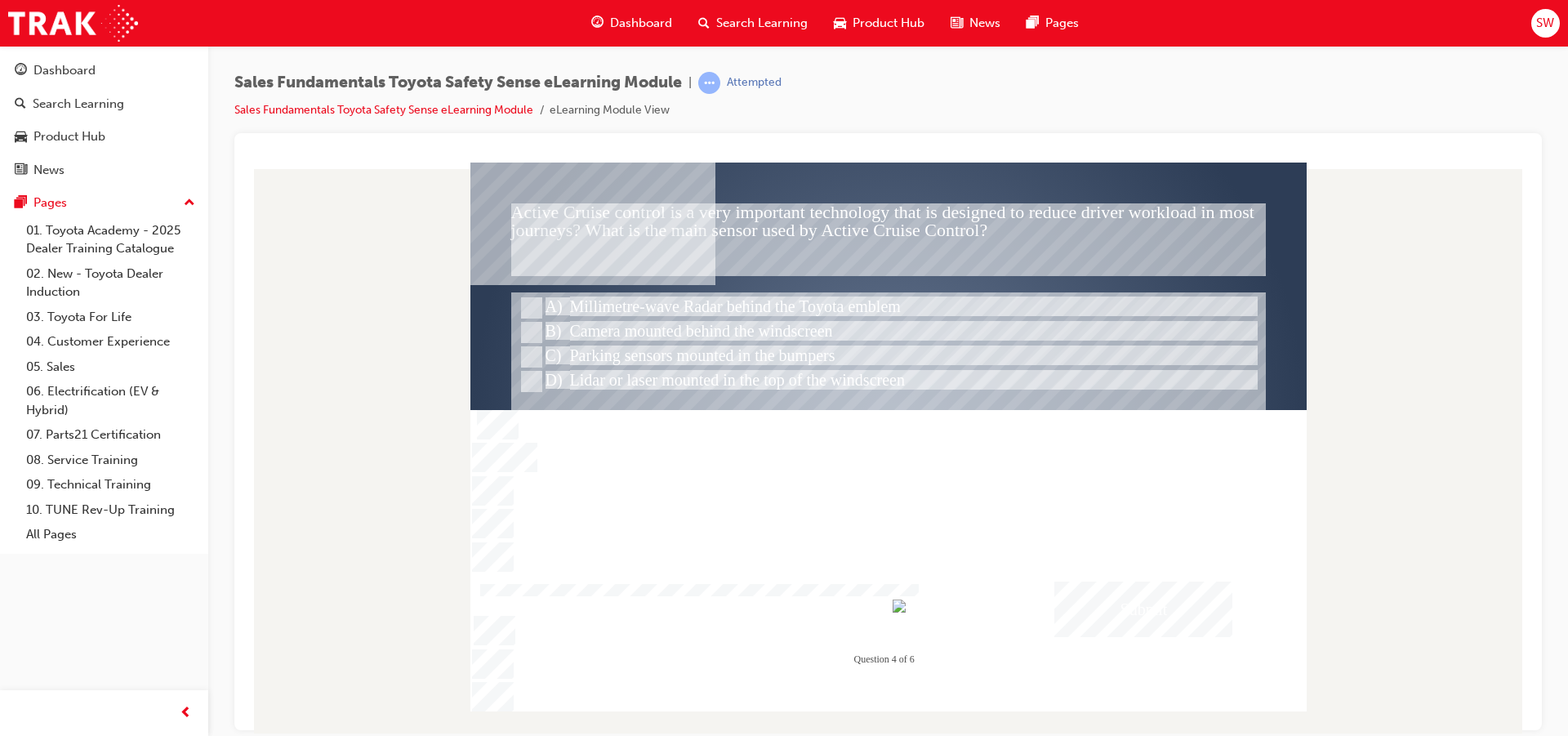
click at [1151, 611] on div "Submit" at bounding box center [1143, 608] width 178 height 56
click at [724, 345] on div at bounding box center [888, 436] width 836 height 549
click at [1101, 601] on div "Submit" at bounding box center [1143, 608] width 178 height 56
click at [532, 351] on div at bounding box center [888, 436] width 836 height 549
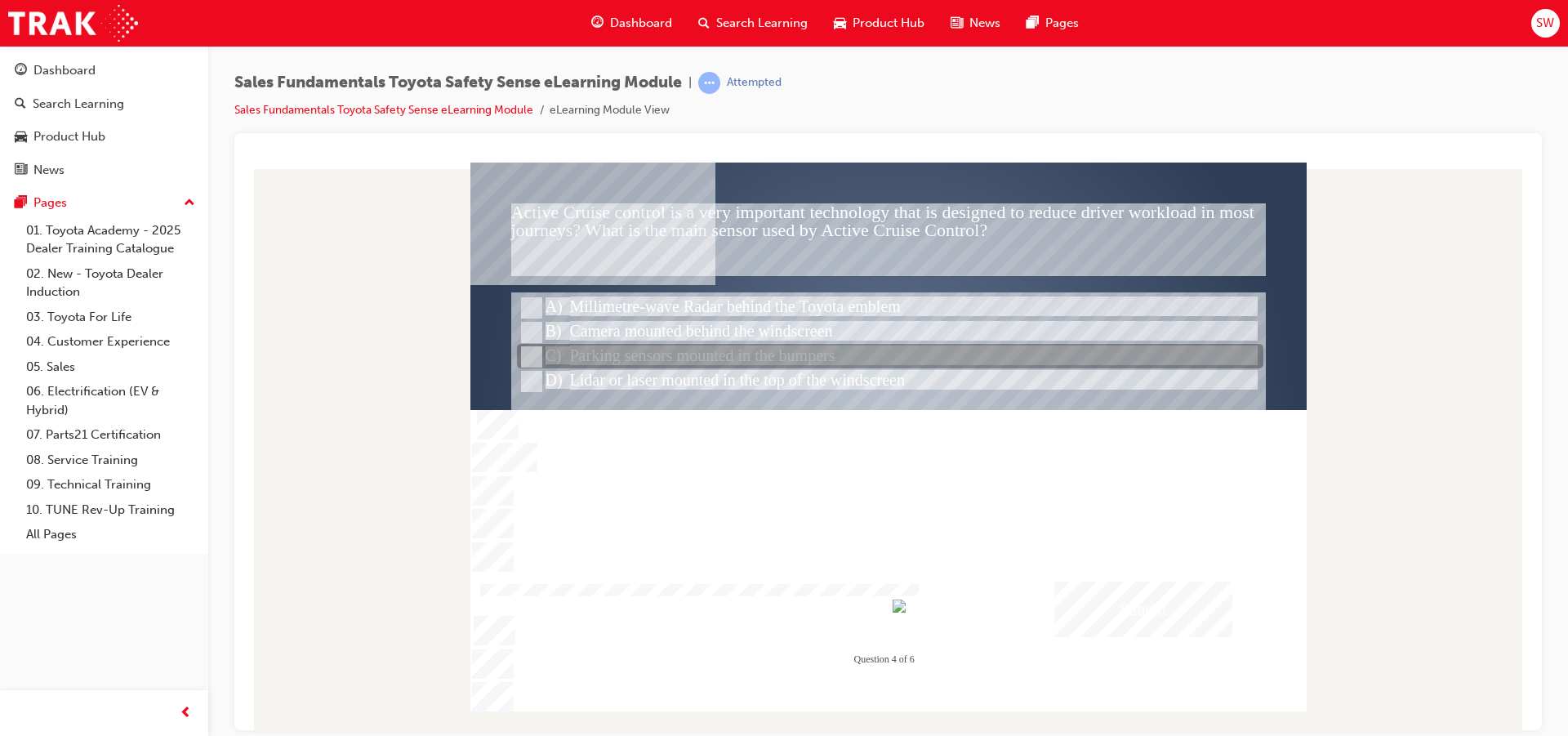
click at [556, 360] on div at bounding box center [890, 357] width 746 height 25
radio input "false"
radio input "true"
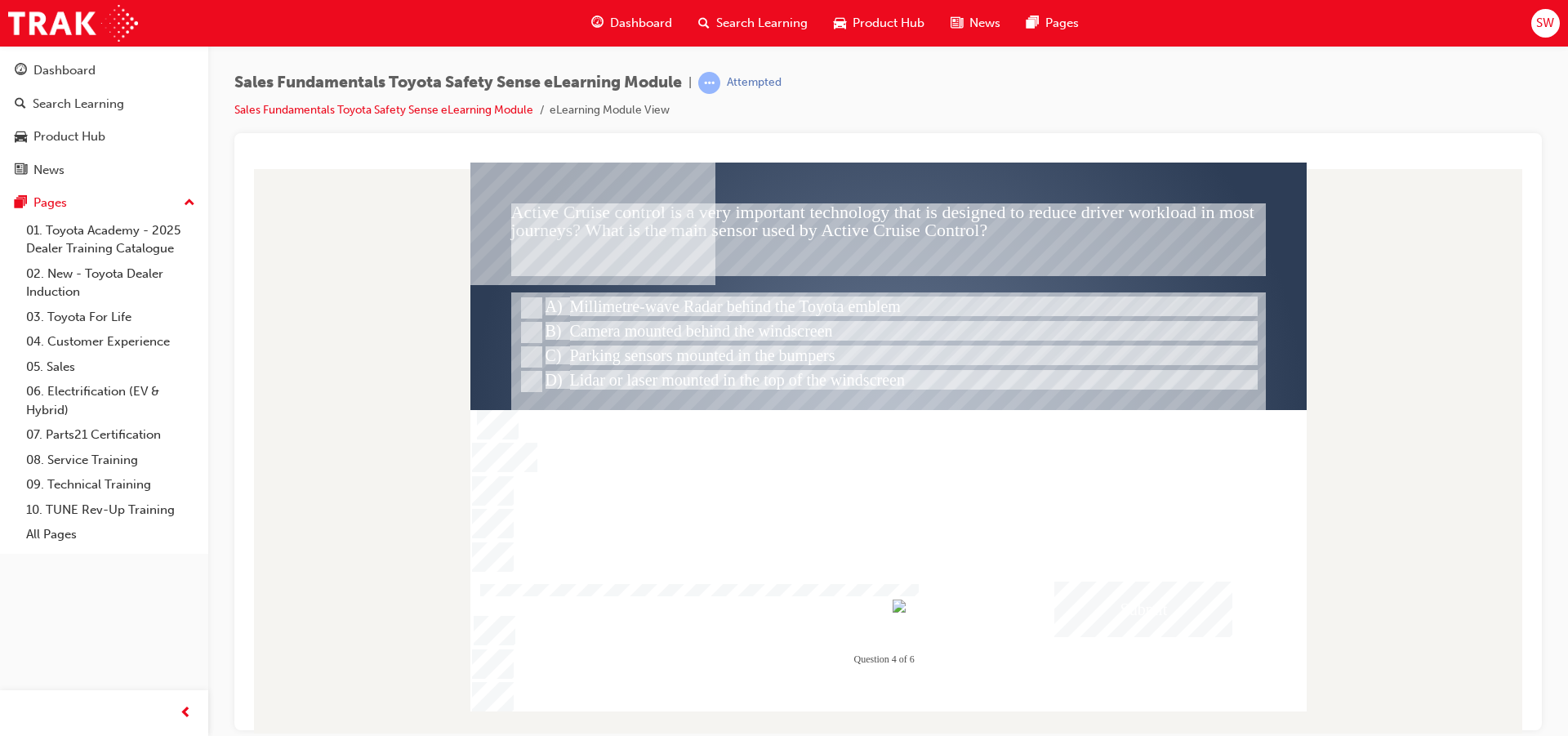
click at [1109, 620] on div "Submit" at bounding box center [1143, 608] width 178 height 56
click at [681, 308] on div at bounding box center [888, 436] width 836 height 549
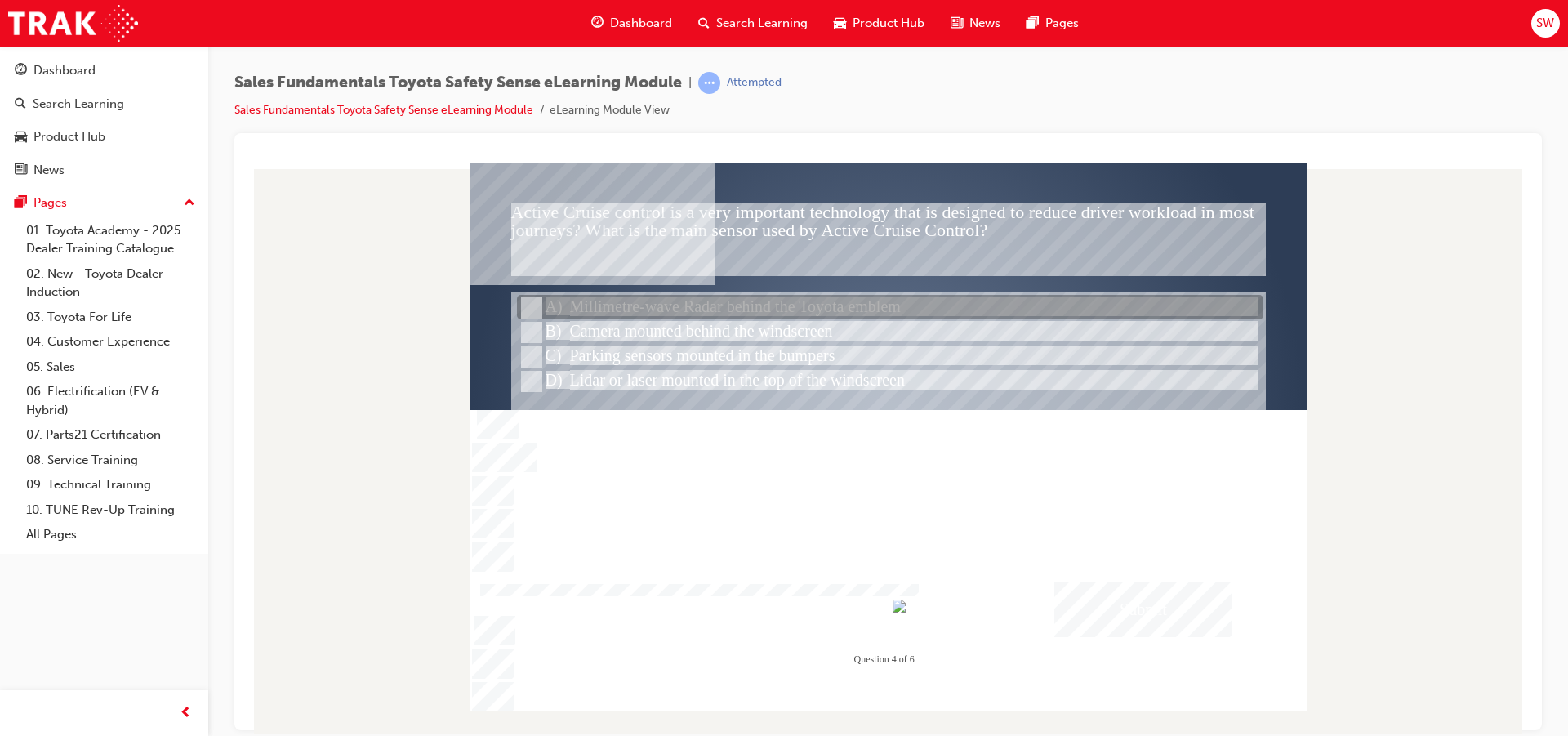
drag, startPoint x: 681, startPoint y: 308, endPoint x: 672, endPoint y: 303, distance: 10.3
click at [678, 307] on div at bounding box center [890, 308] width 746 height 25
radio input "true"
click at [671, 303] on div at bounding box center [890, 308] width 746 height 25
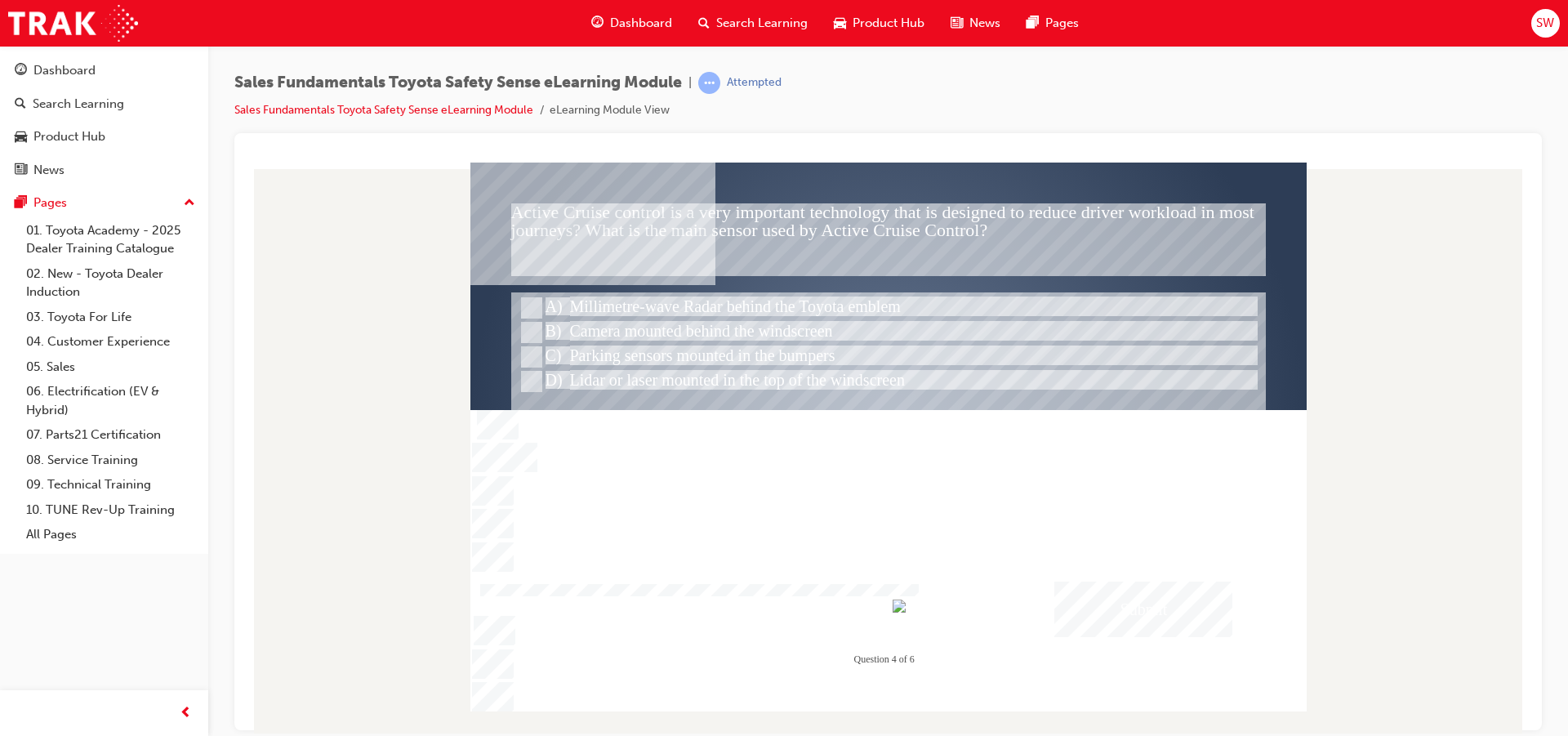
click at [1136, 613] on div "Submit" at bounding box center [1143, 608] width 178 height 56
click at [1136, 595] on div at bounding box center [888, 436] width 836 height 549
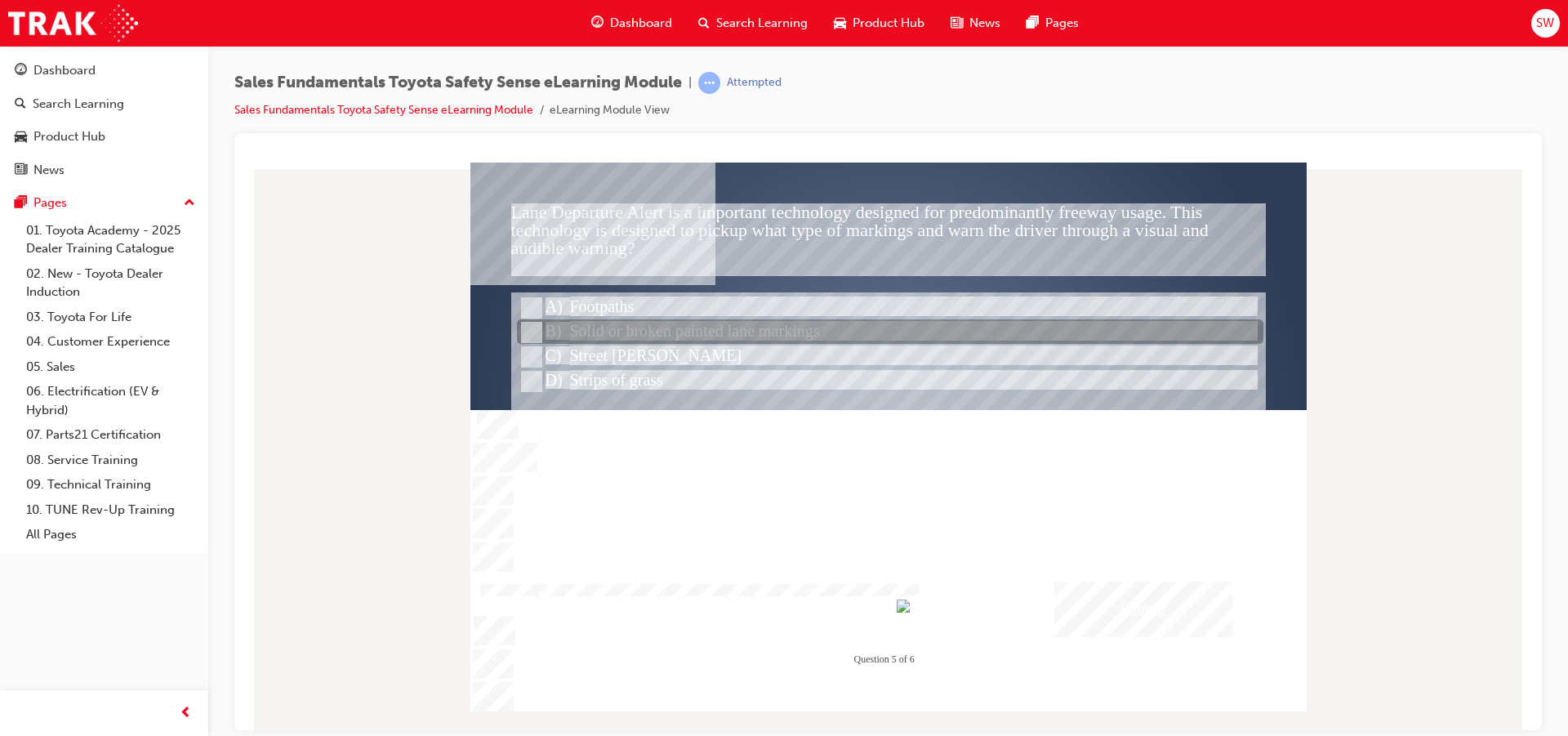
click at [851, 331] on div at bounding box center [890, 332] width 746 height 25
radio input "true"
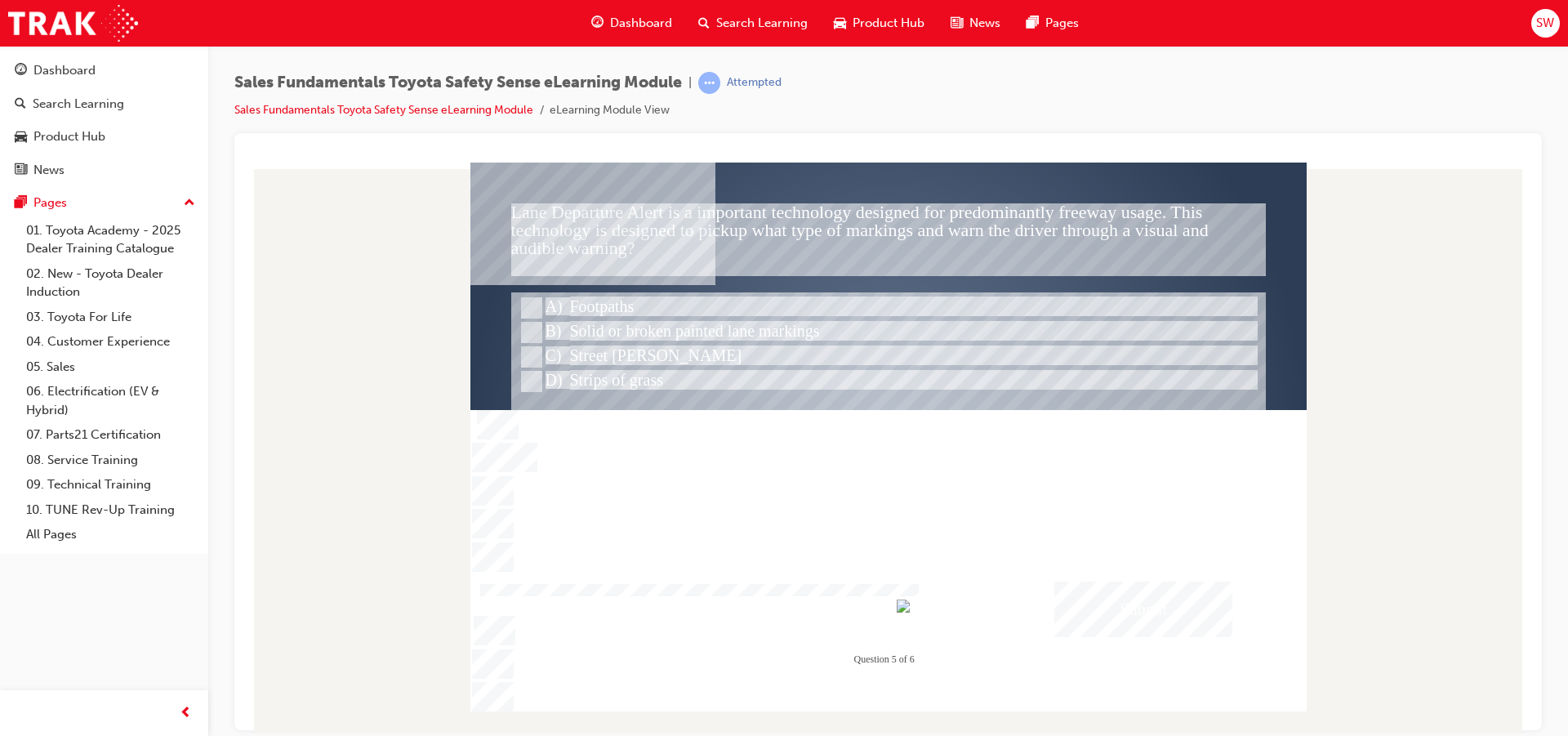
click at [1112, 595] on div "Submit" at bounding box center [1143, 608] width 178 height 56
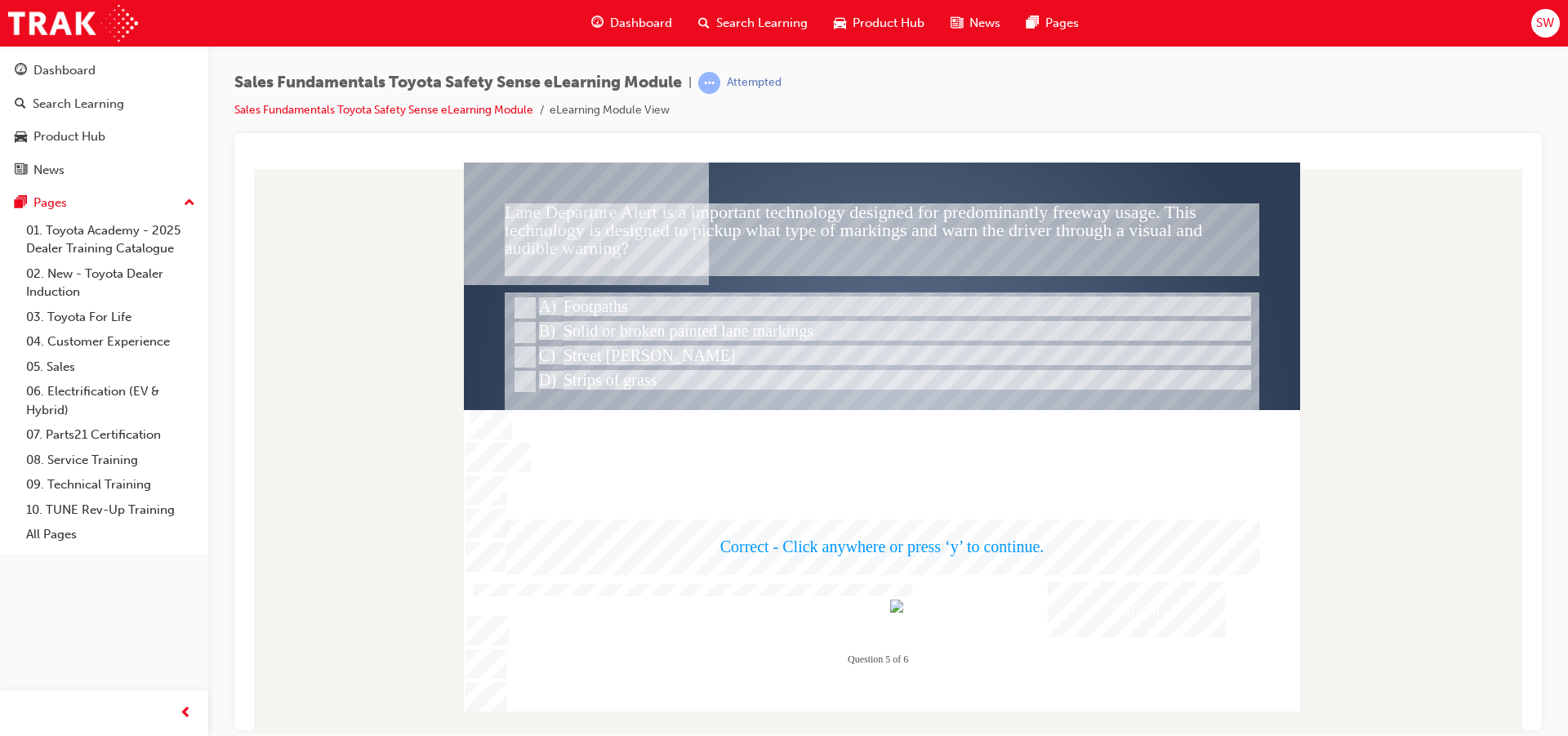
click at [1113, 612] on div at bounding box center [881, 436] width 836 height 549
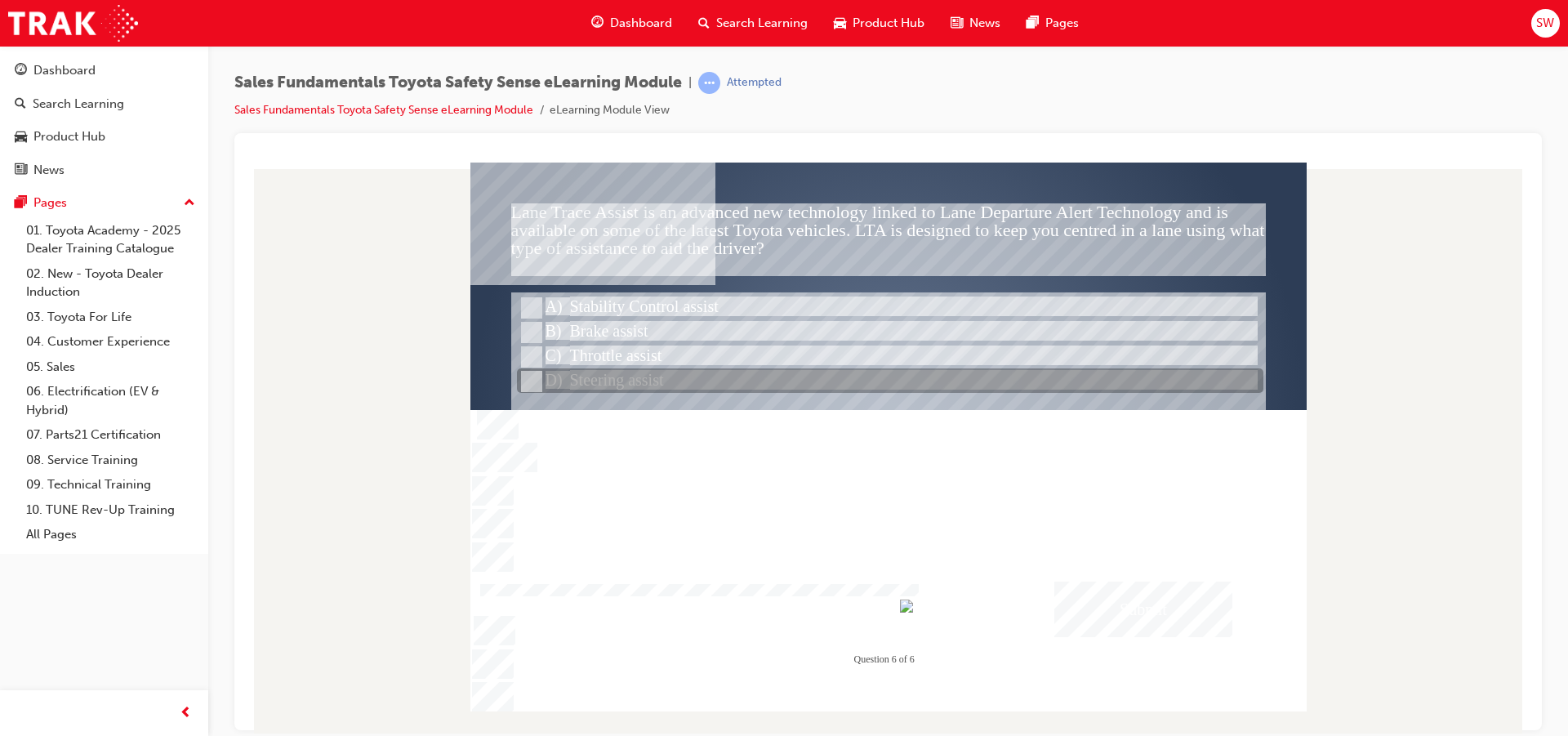
click at [755, 378] on div at bounding box center [890, 382] width 746 height 25
radio input "true"
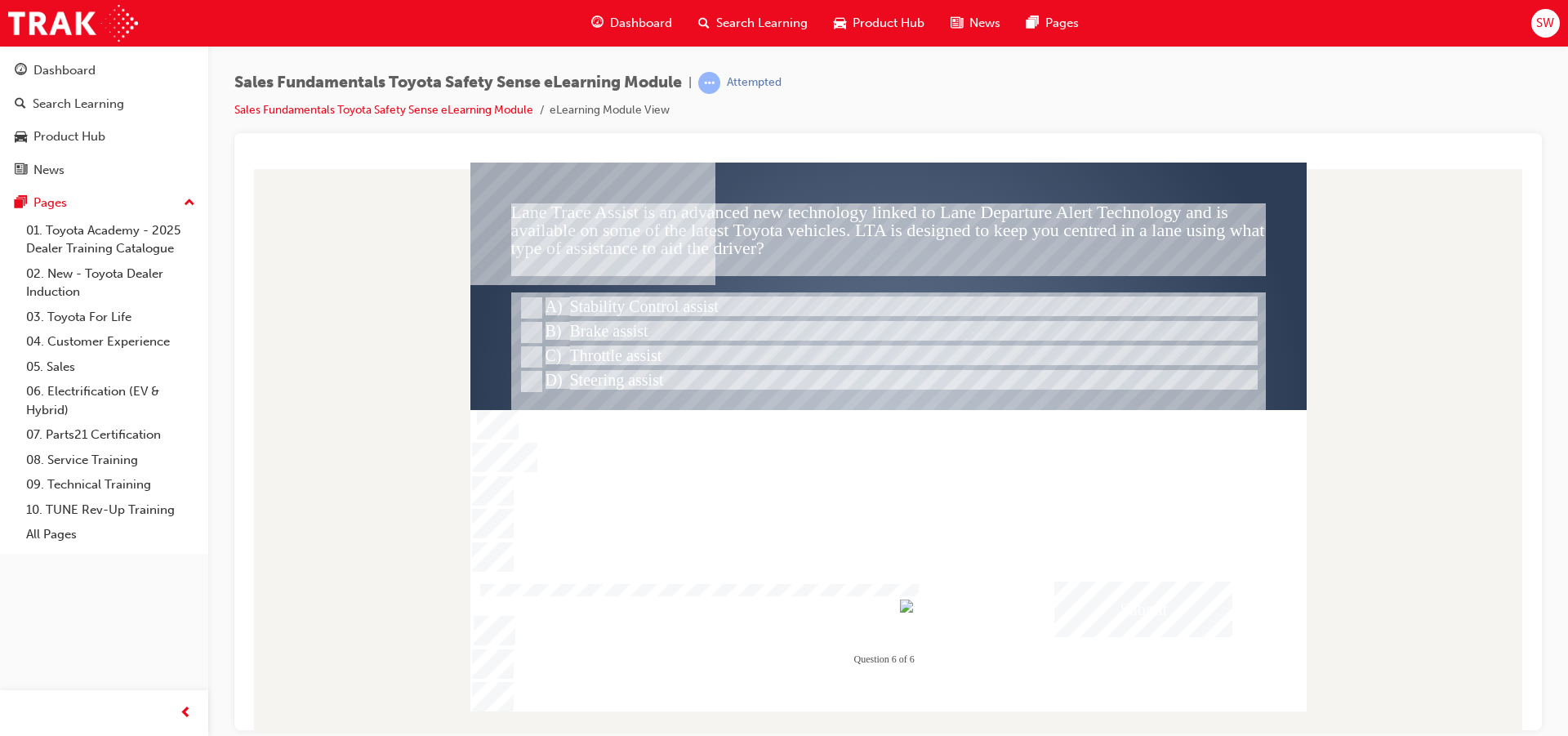
click at [1102, 594] on div "Submit" at bounding box center [1143, 608] width 178 height 56
click at [1102, 594] on div at bounding box center [888, 436] width 836 height 549
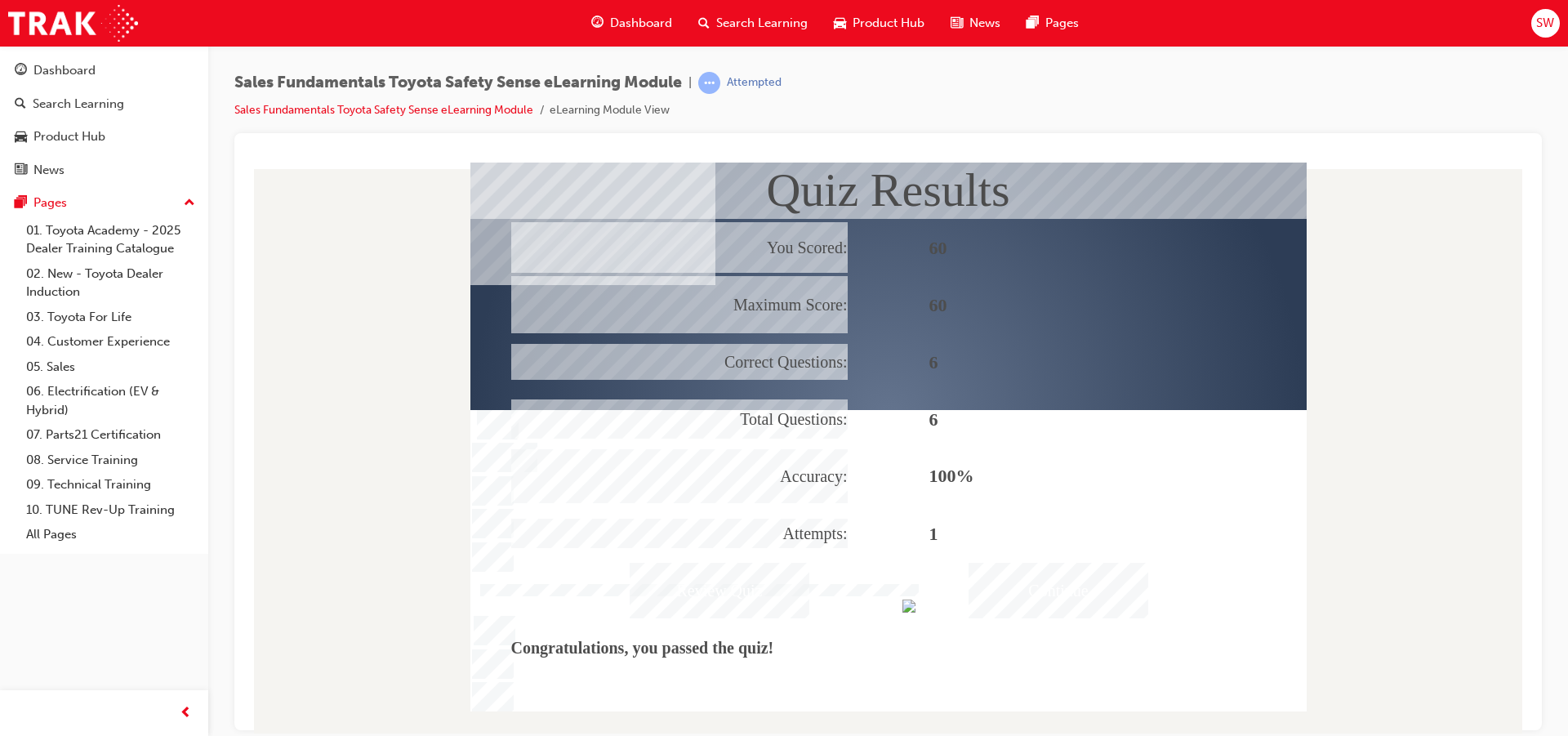
click at [1037, 579] on div "Continue" at bounding box center [1058, 589] width 180 height 56
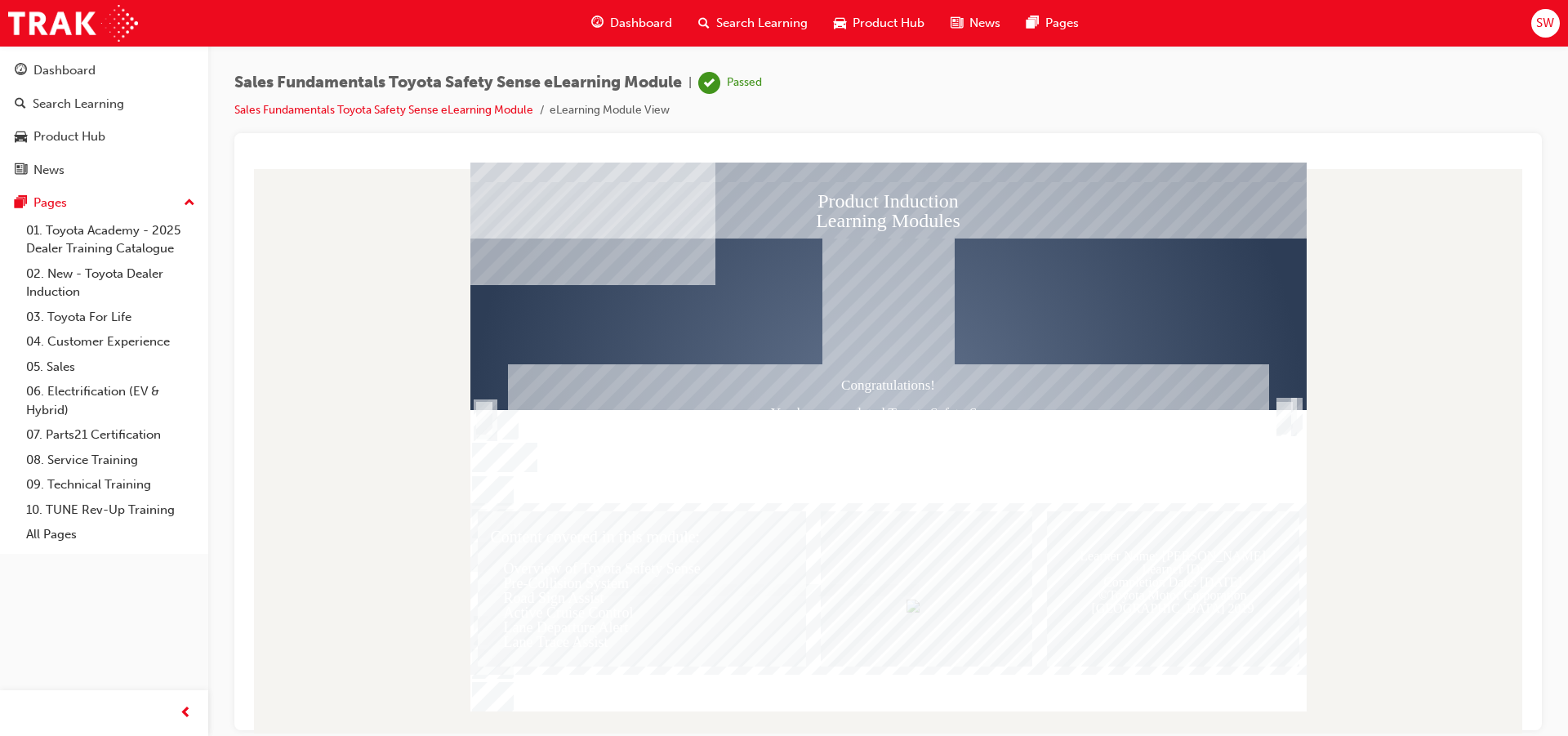
click at [1275, 438] on div at bounding box center [888, 419] width 836 height 471
click at [1276, 419] on div "Product Induction Learning Modules Congratulations! You have completed Toyota S…" at bounding box center [888, 436] width 836 height 549
